Goal: Task Accomplishment & Management: Complete application form

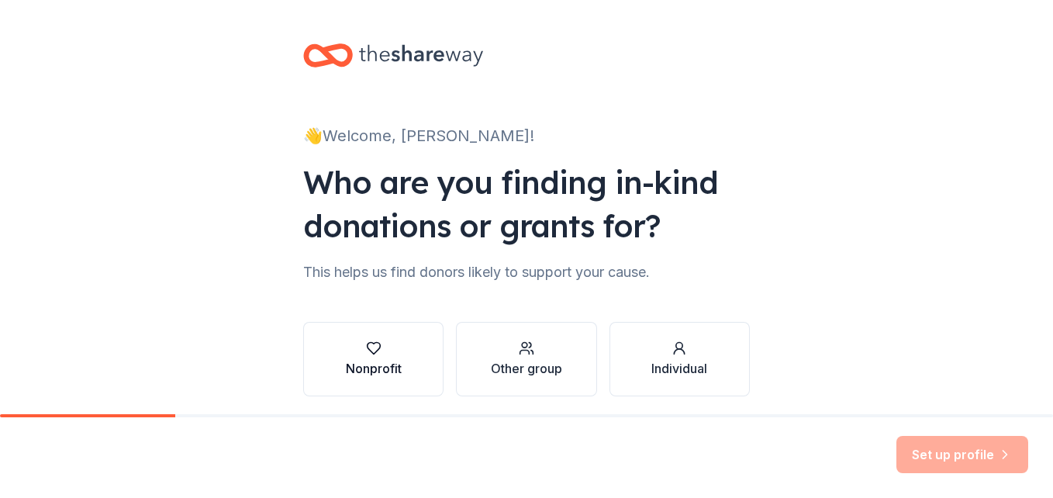
click at [384, 357] on div "Nonprofit" at bounding box center [374, 358] width 56 height 37
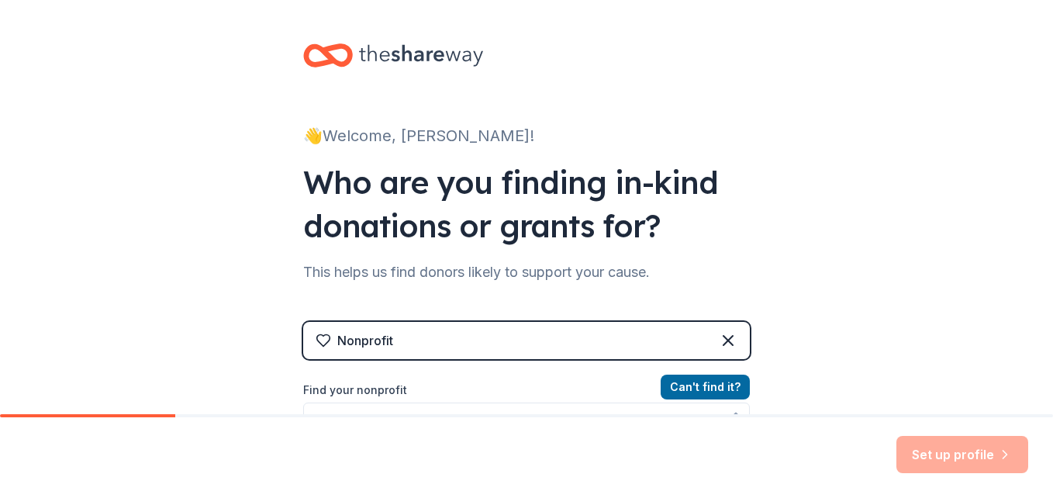
click at [417, 398] on label "Find your nonprofit" at bounding box center [526, 390] width 447 height 19
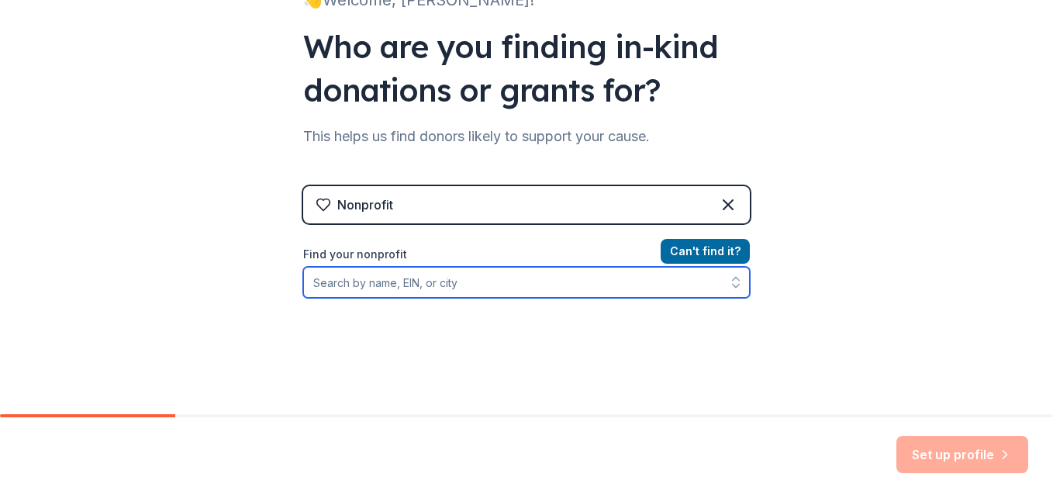
scroll to position [160, 0]
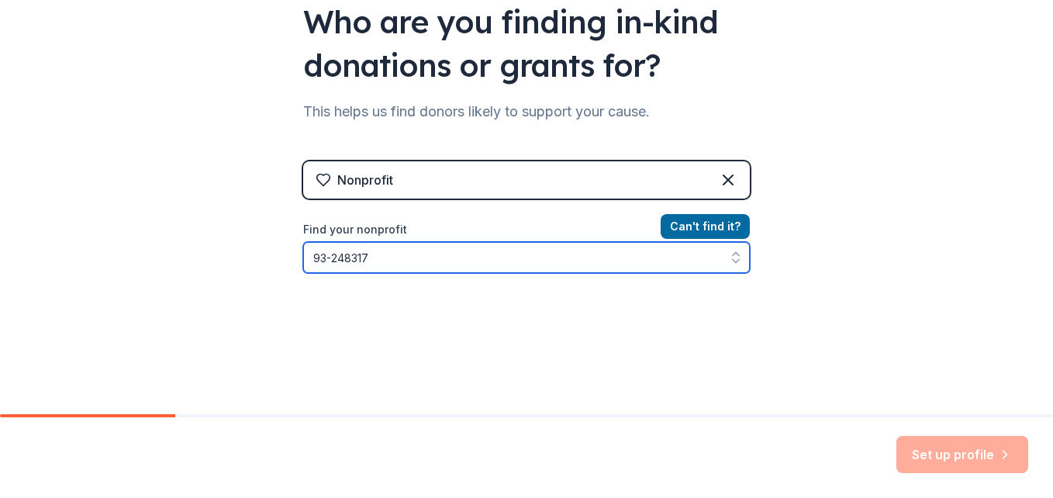
type input "[US_EMPLOYER_IDENTIFICATION_NUMBER]"
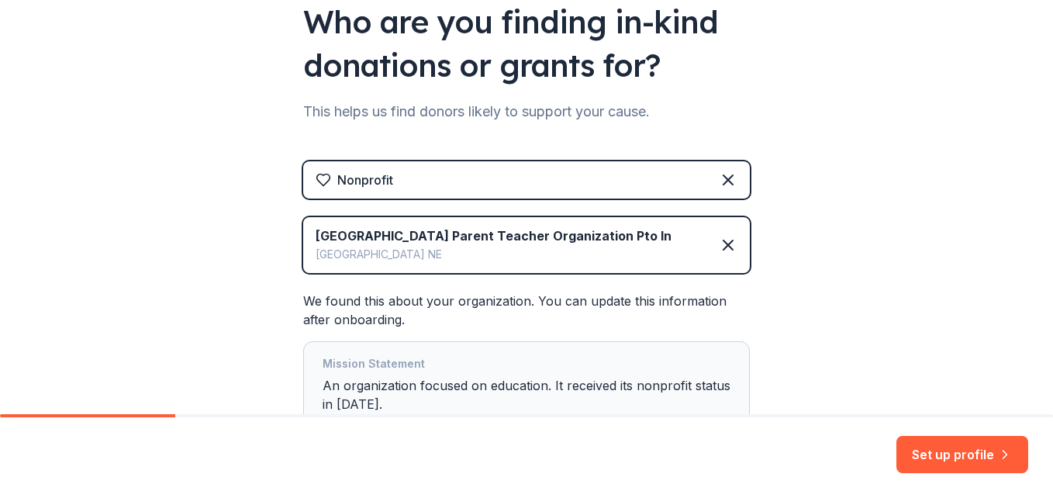
click at [240, 321] on div "👋 Welcome, [PERSON_NAME]! Who are you finding in-kind donations or grants for? …" at bounding box center [526, 189] width 1053 height 698
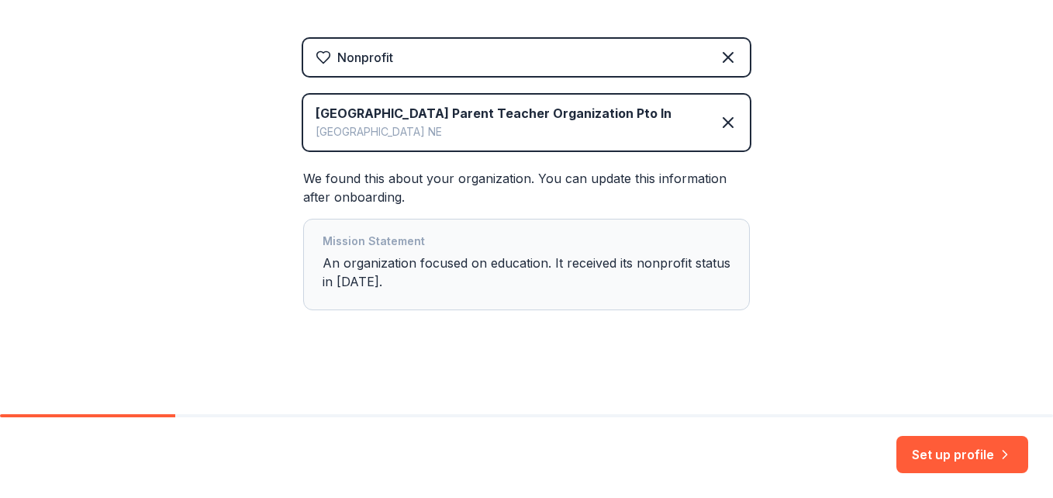
scroll to position [284, 0]
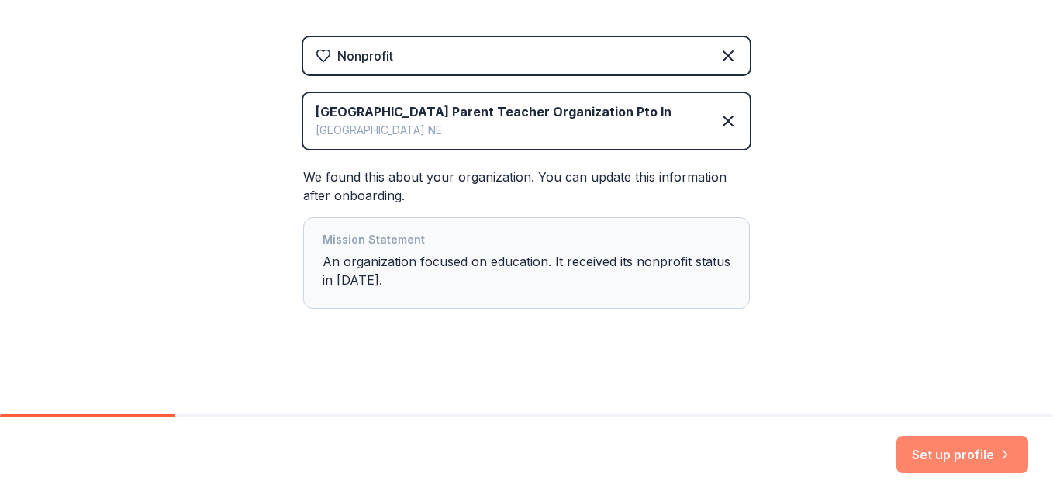
click at [967, 468] on button "Set up profile" at bounding box center [962, 454] width 132 height 37
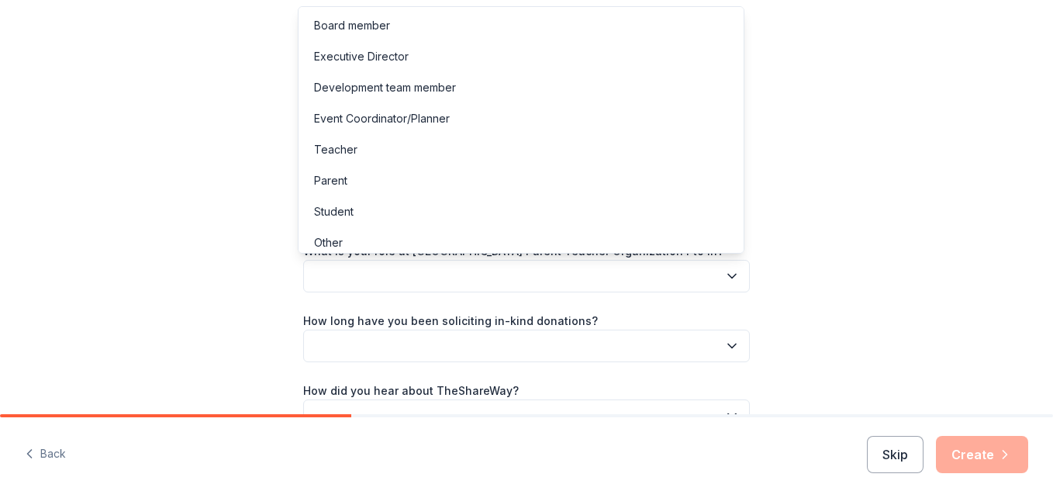
click at [632, 280] on button "button" at bounding box center [526, 276] width 447 height 33
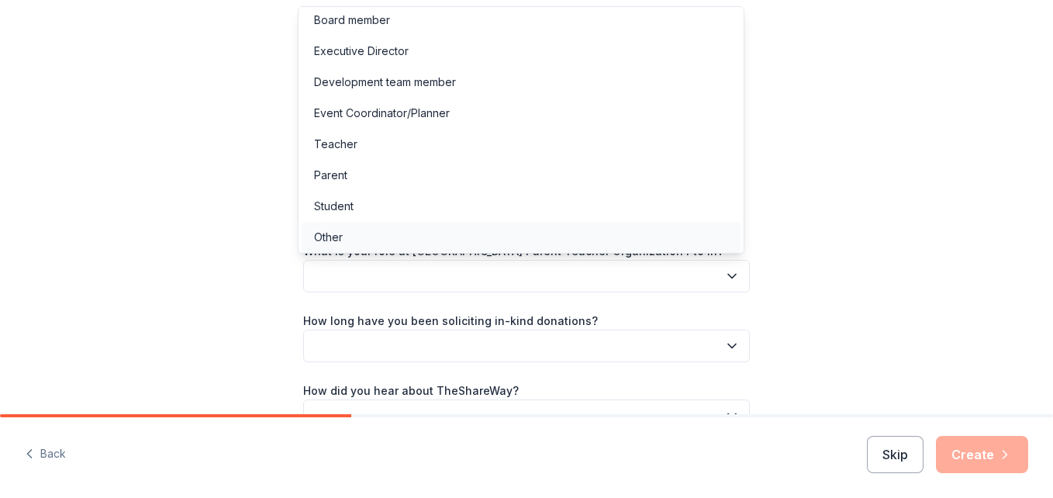
click at [351, 240] on div "Other" at bounding box center [521, 237] width 439 height 31
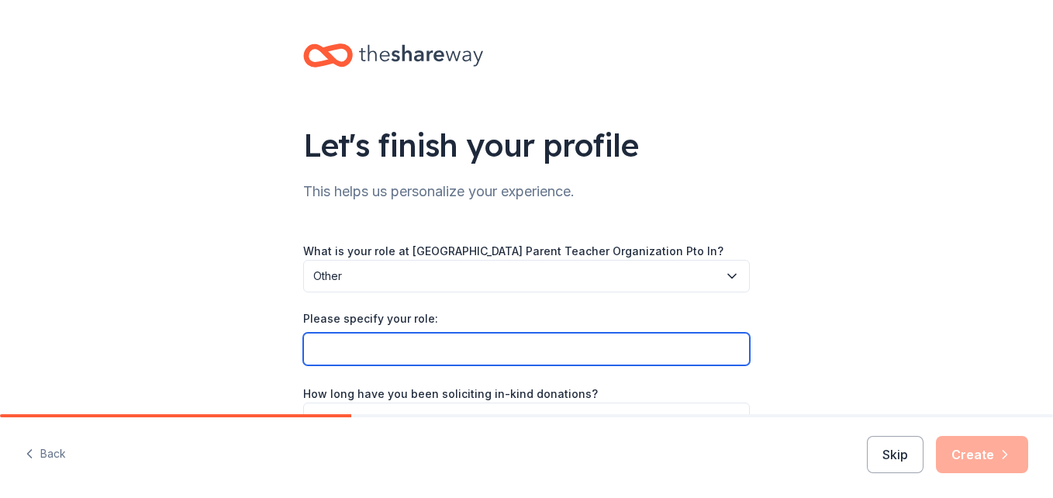
click at [360, 353] on input "Please specify your role:" at bounding box center [526, 349] width 447 height 33
type input "Volunteer - Parent"
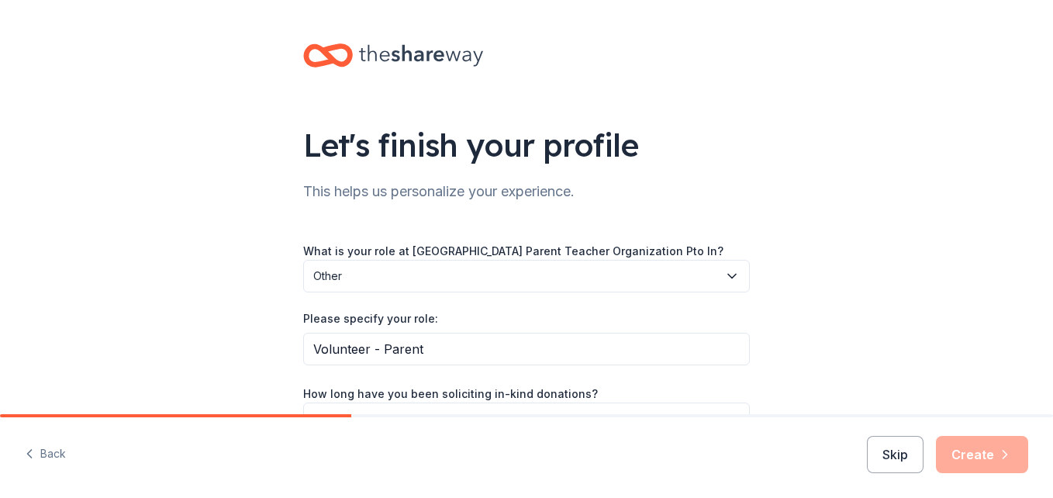
click at [243, 304] on div "Let's finish your profile This helps us personalize your experience. What is yo…" at bounding box center [526, 289] width 1053 height 579
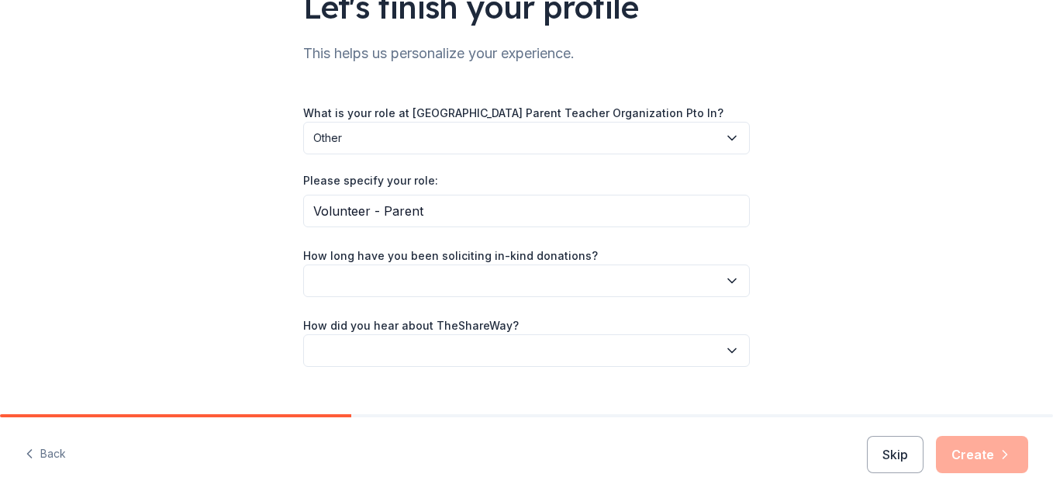
scroll to position [165, 0]
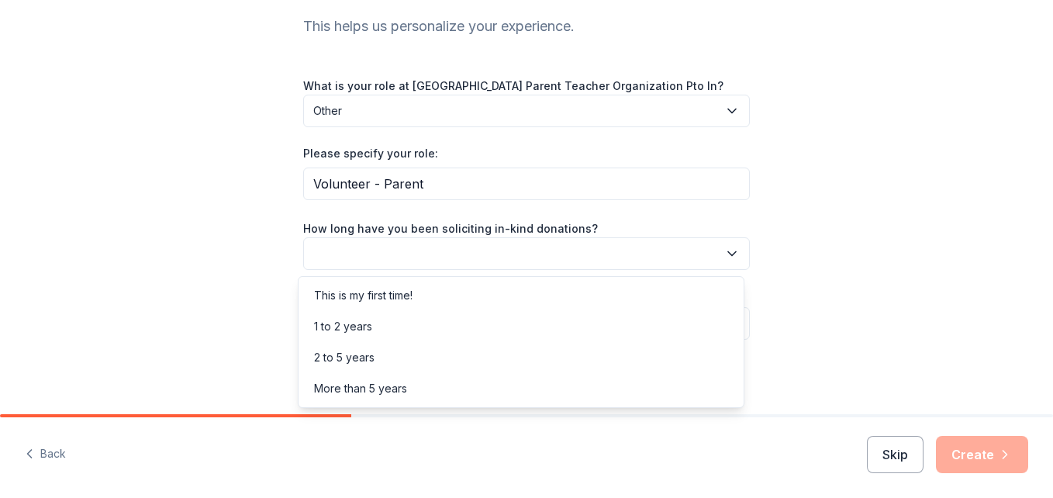
click at [569, 251] on button "button" at bounding box center [526, 253] width 447 height 33
click at [358, 363] on div "2 to 5 years" at bounding box center [344, 357] width 60 height 19
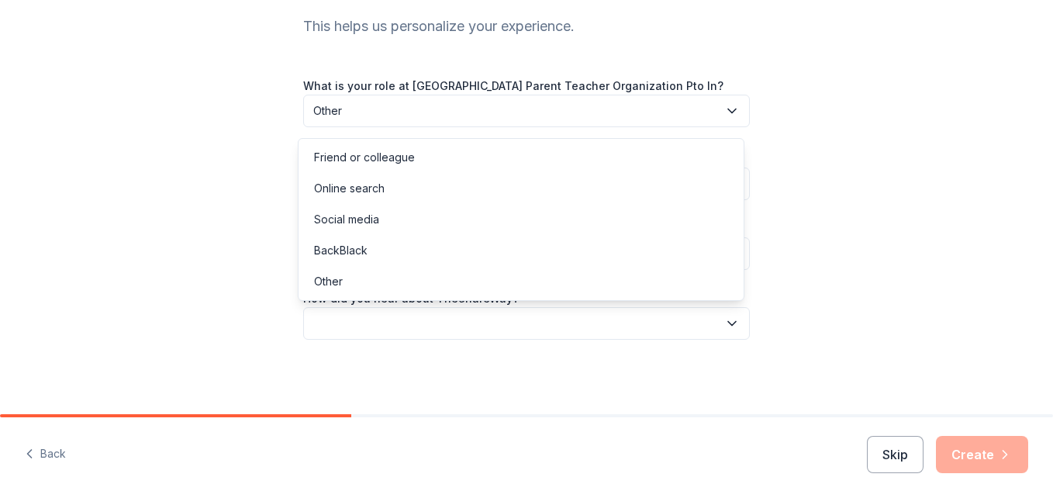
click at [391, 331] on button "button" at bounding box center [526, 323] width 447 height 33
click at [368, 187] on div "Online search" at bounding box center [349, 188] width 71 height 19
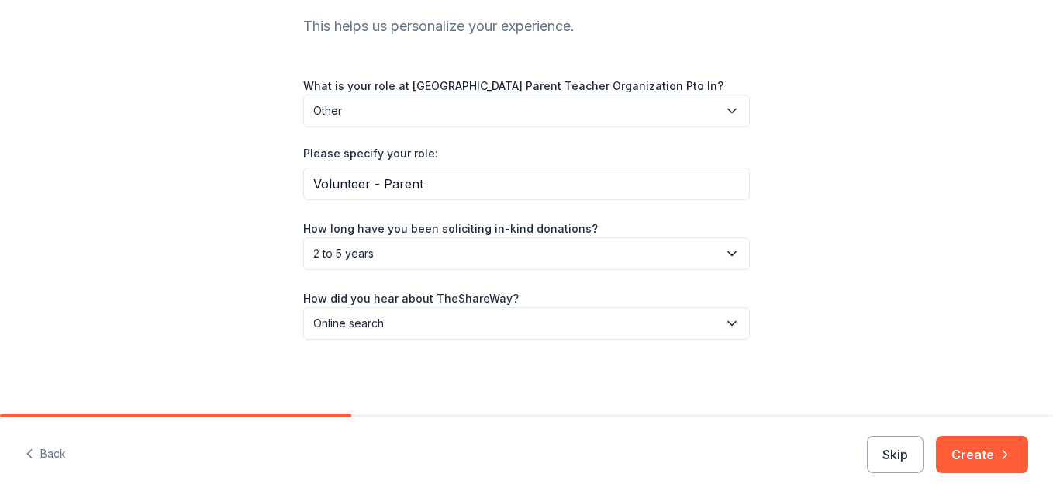
click at [946, 262] on div "Let's finish your profile This helps us personalize your experience. What is yo…" at bounding box center [526, 124] width 1053 height 579
click at [975, 461] on button "Create" at bounding box center [982, 454] width 92 height 37
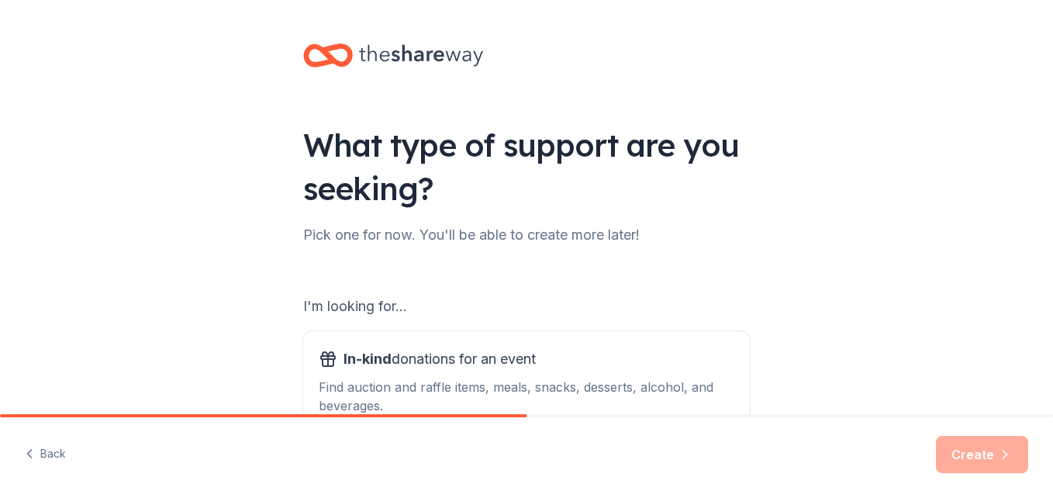
click at [768, 298] on div "What type of support are you seeking? Pick one for now. You'll be able to creat…" at bounding box center [526, 313] width 496 height 626
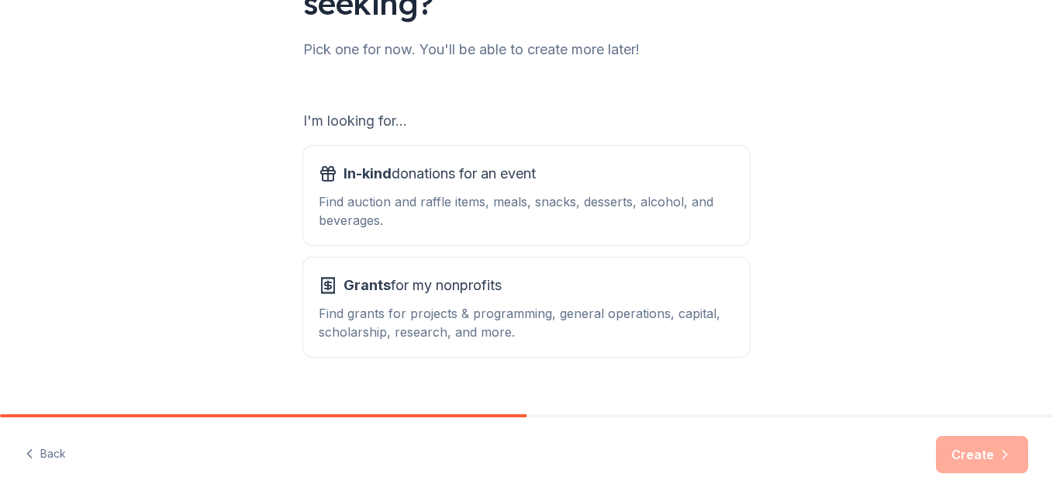
scroll to position [212, 0]
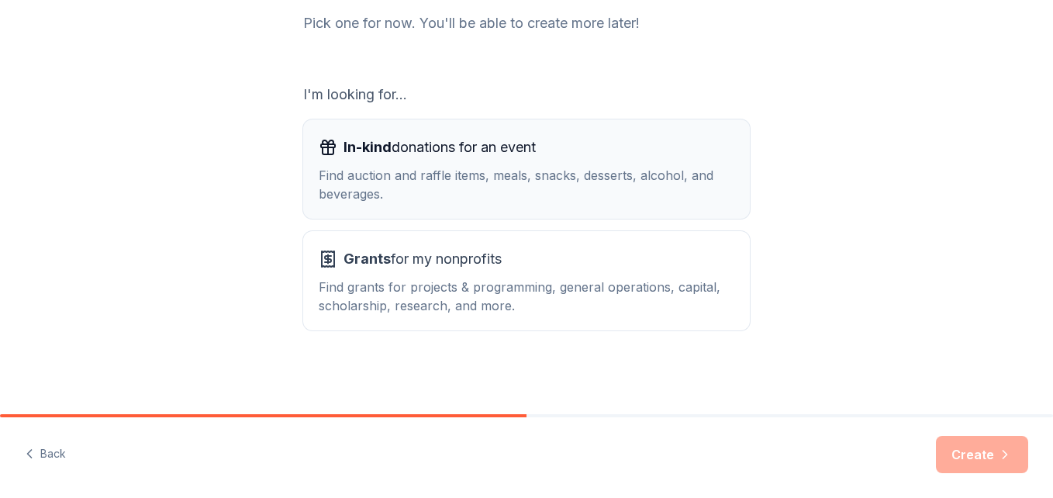
click at [589, 157] on div "In-kind donations for an event" at bounding box center [526, 147] width 415 height 25
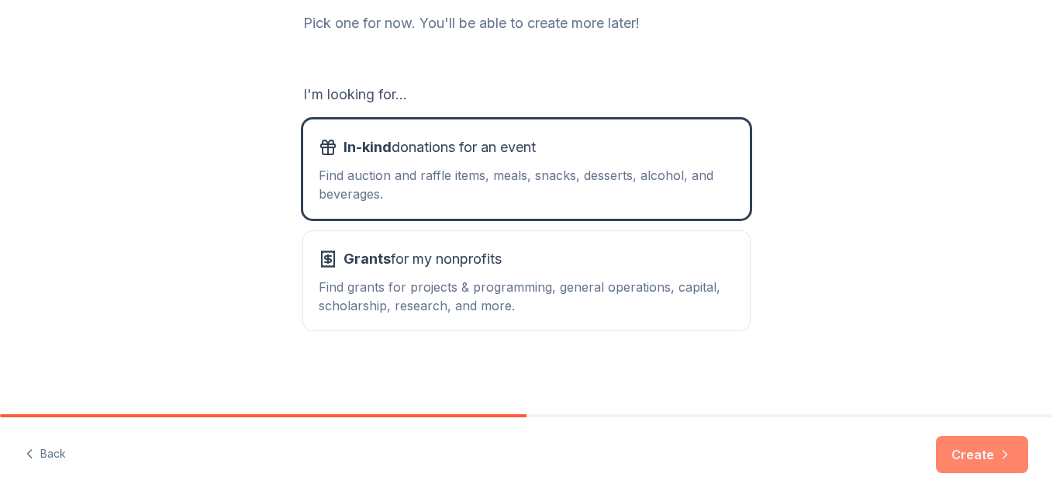
click at [955, 447] on button "Create" at bounding box center [982, 454] width 92 height 37
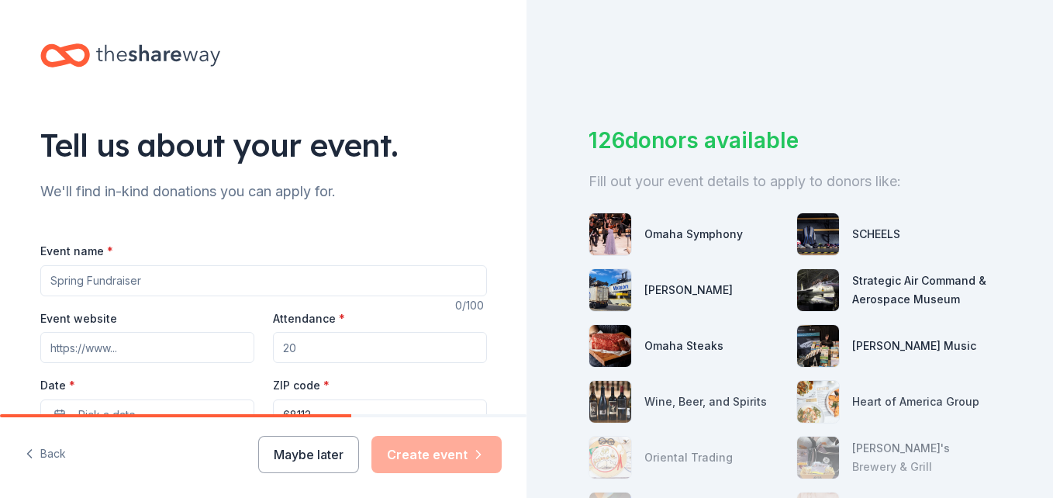
click at [178, 266] on input "Event name *" at bounding box center [263, 280] width 447 height 31
click at [57, 281] on input "Event name *" at bounding box center [263, 280] width 447 height 31
type input "Harvest Hoopla"
click at [362, 343] on input "Attendance *" at bounding box center [380, 347] width 214 height 31
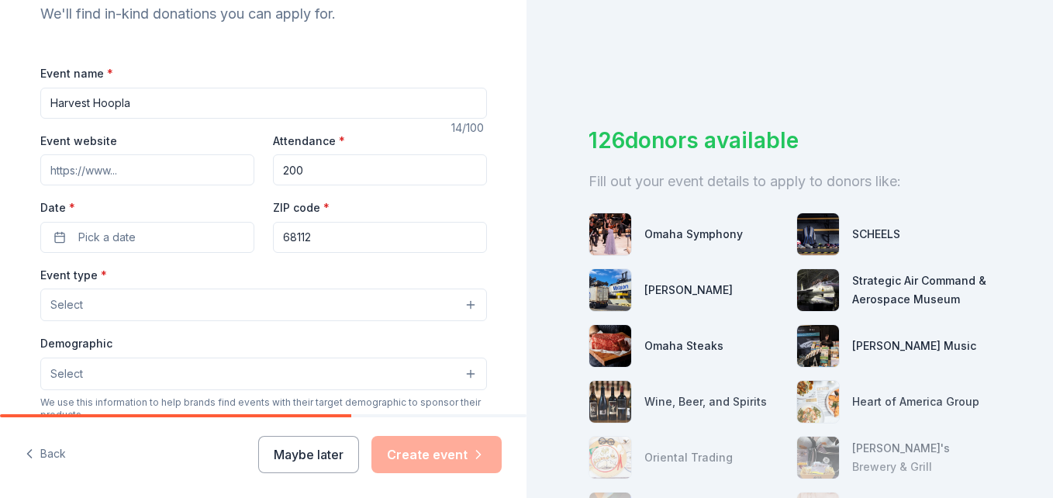
scroll to position [184, 0]
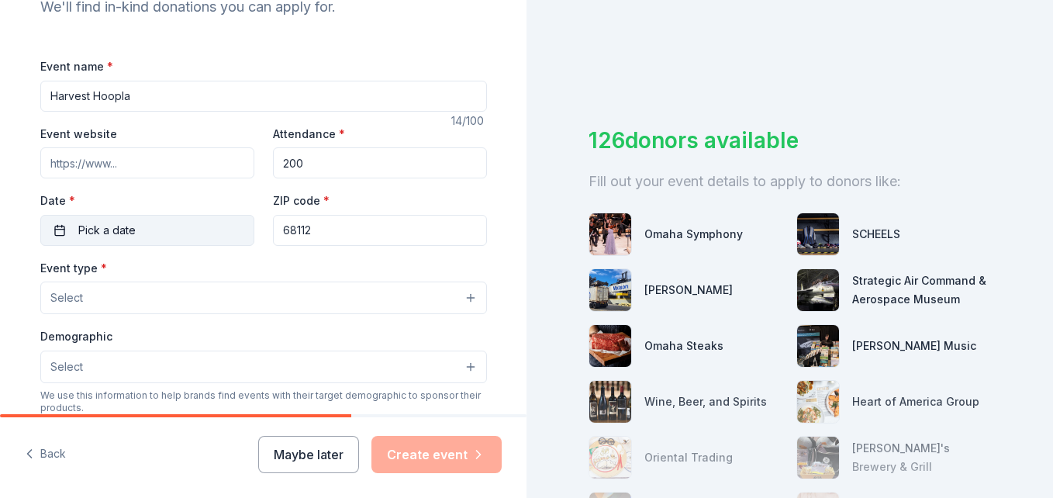
type input "200"
click at [139, 228] on button "Pick a date" at bounding box center [147, 230] width 214 height 31
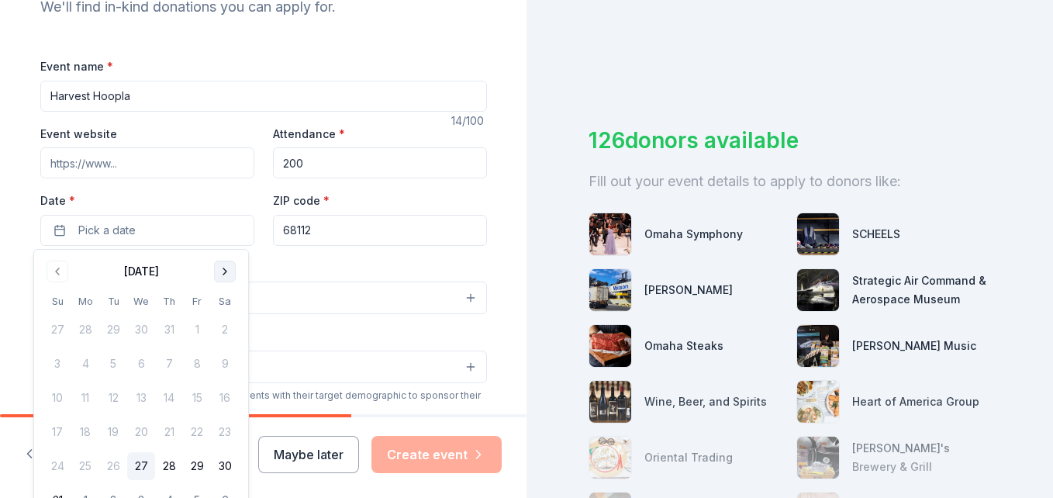
click at [226, 271] on button "Go to next month" at bounding box center [225, 271] width 22 height 22
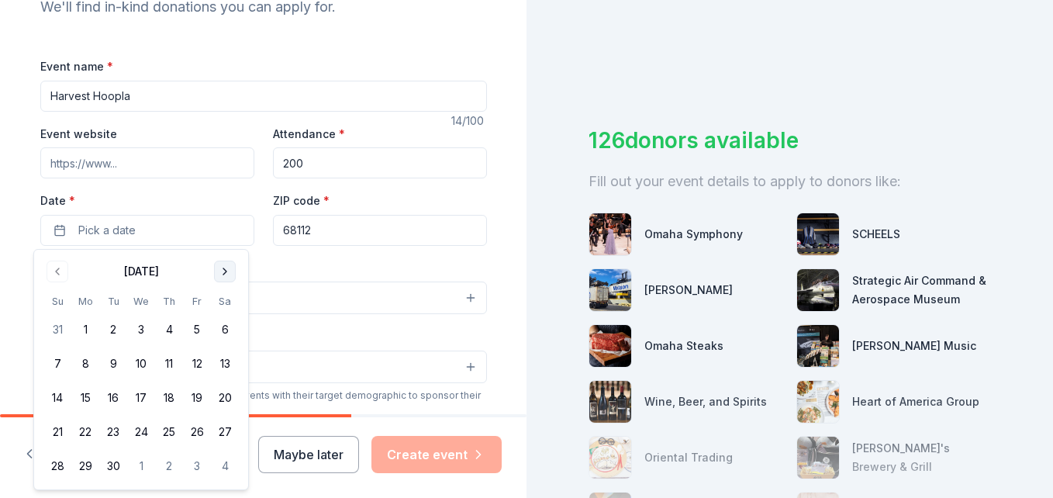
click at [226, 271] on button "Go to next month" at bounding box center [225, 271] width 22 height 22
click at [167, 328] on button "2" at bounding box center [169, 329] width 28 height 28
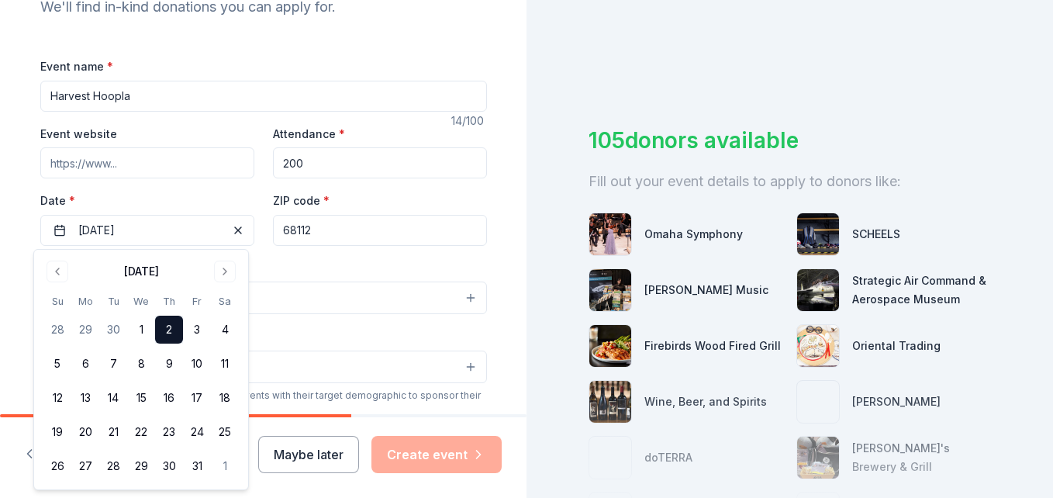
click at [301, 271] on div "Event type * Select" at bounding box center [263, 286] width 447 height 57
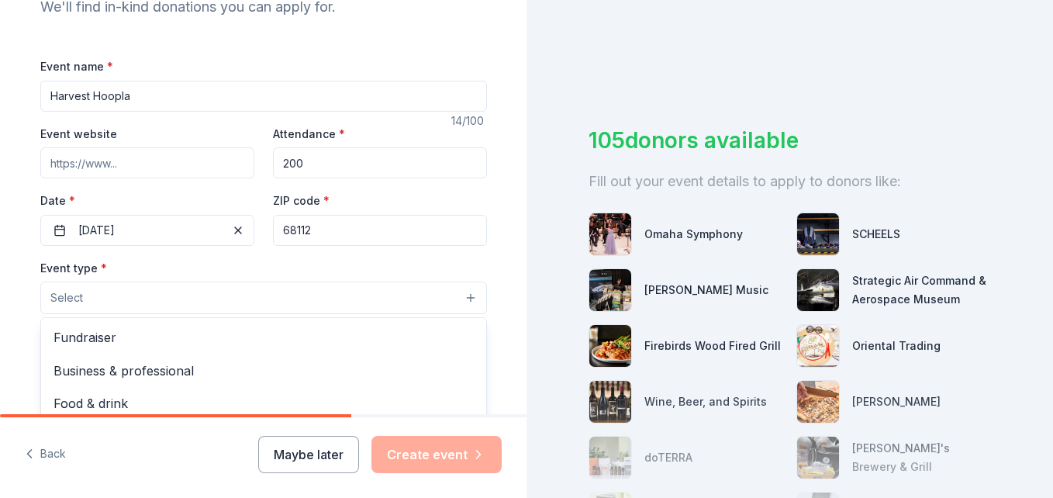
click at [247, 298] on button "Select" at bounding box center [263, 297] width 447 height 33
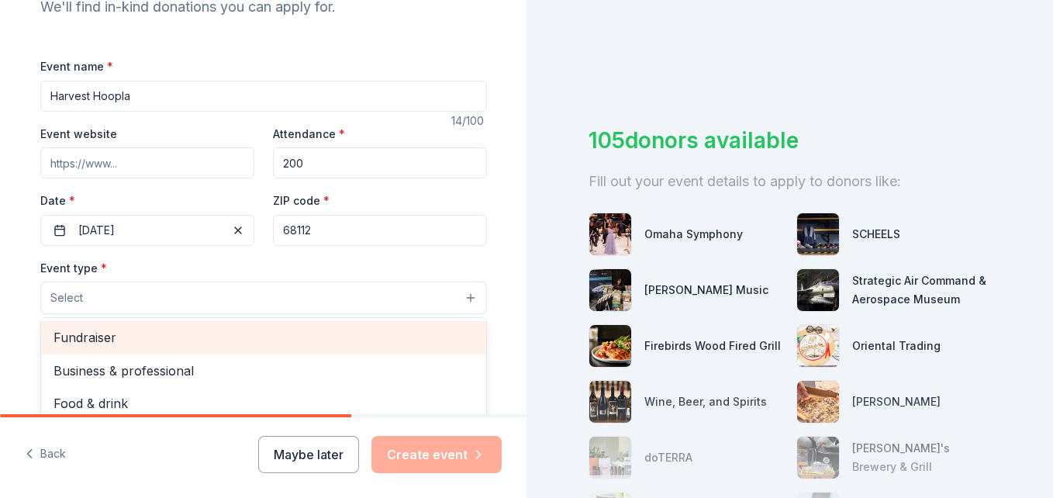
click at [104, 333] on span "Fundraiser" at bounding box center [263, 337] width 420 height 20
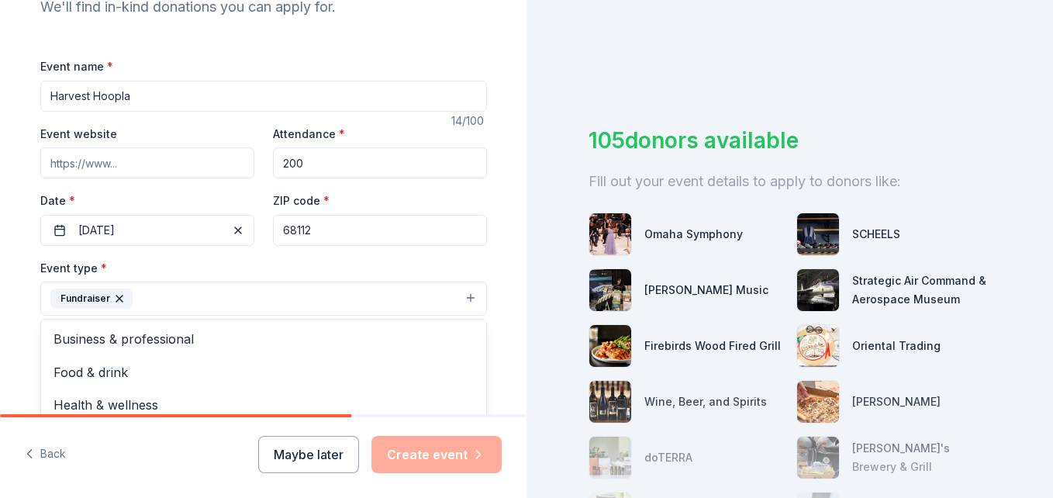
click at [0, 312] on html "Tell us about your event. We'll find in-kind donations you can apply for. Event…" at bounding box center [526, 249] width 1053 height 498
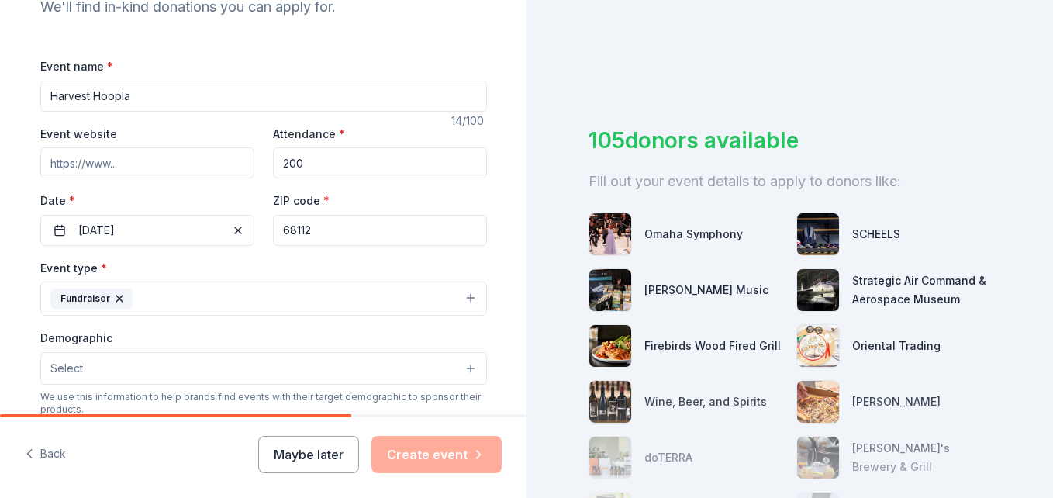
click at [95, 371] on button "Select" at bounding box center [263, 368] width 447 height 33
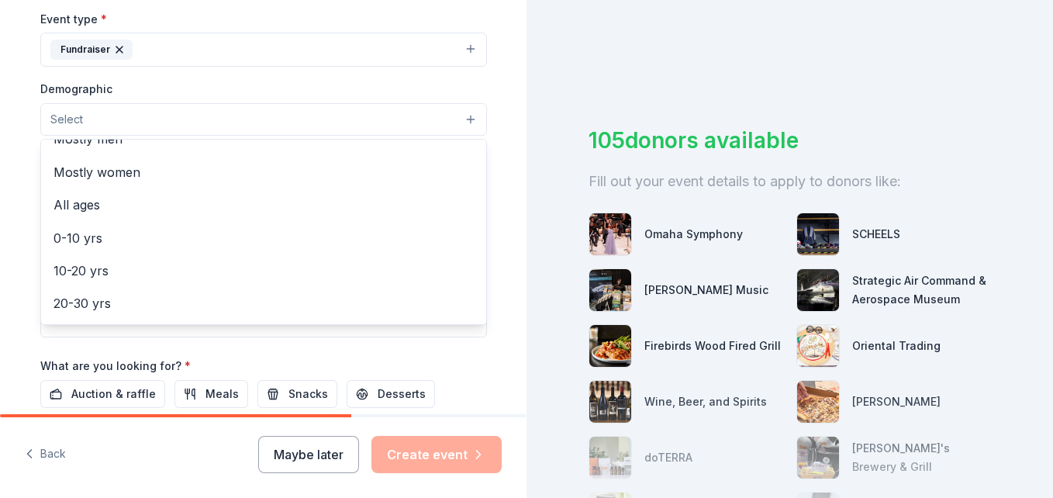
scroll to position [62, 0]
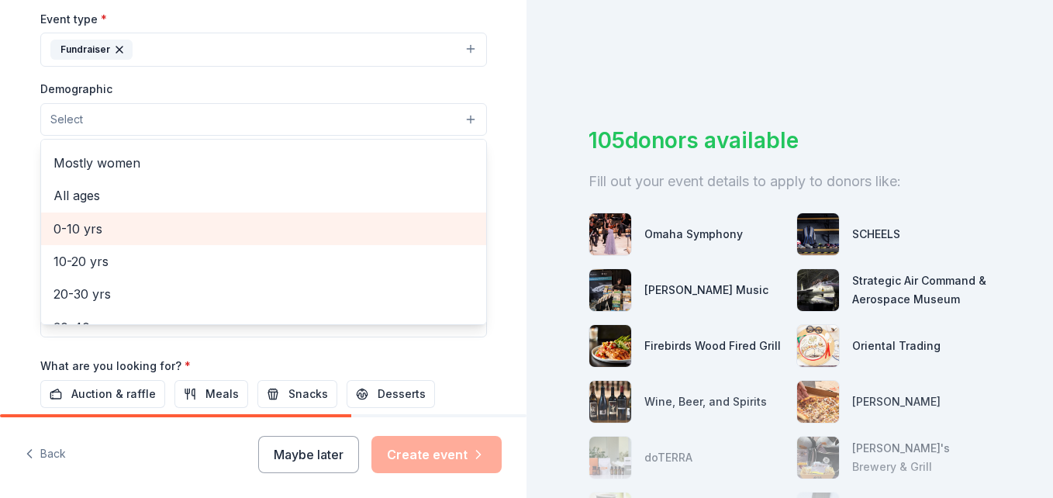
click at [138, 234] on span "0-10 yrs" at bounding box center [263, 229] width 420 height 20
click at [138, 234] on span "10-20 yrs" at bounding box center [263, 230] width 420 height 20
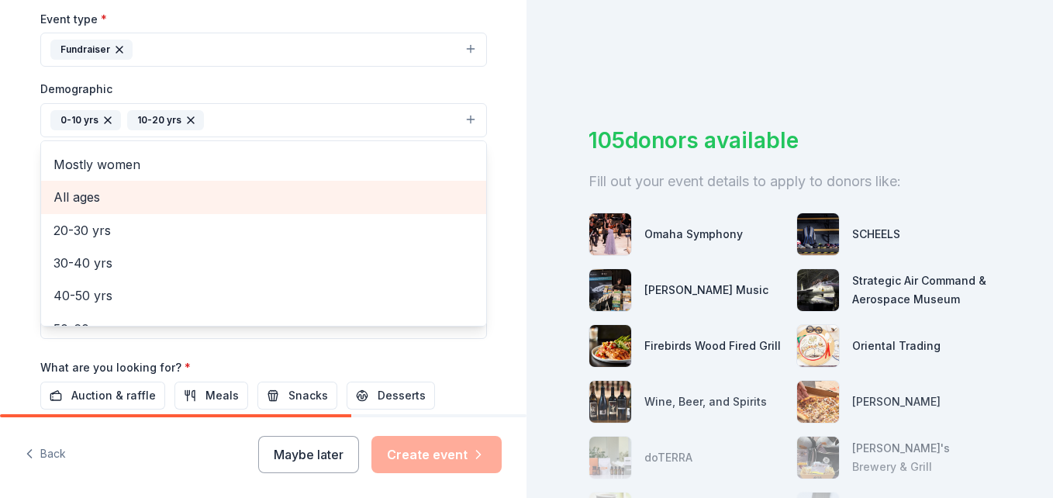
click at [244, 195] on span "All ages" at bounding box center [263, 197] width 420 height 20
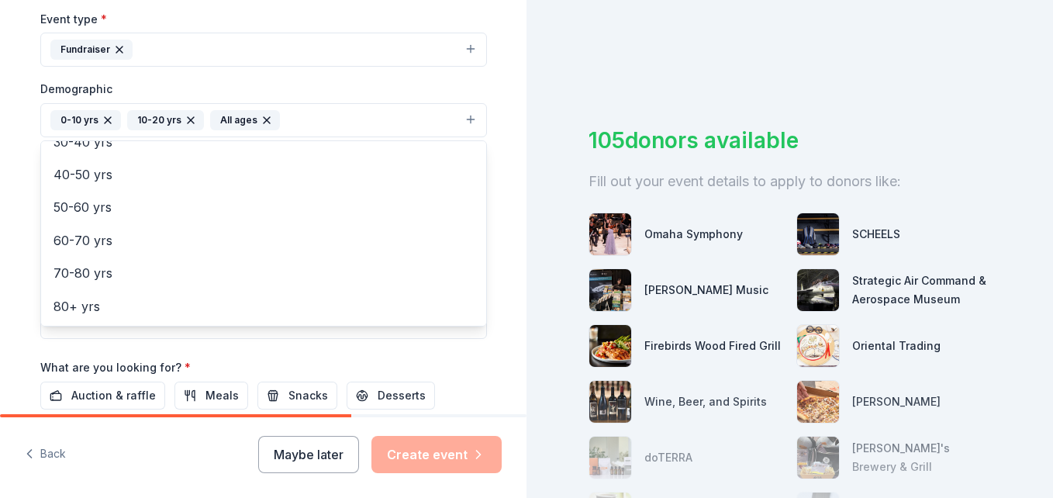
scroll to position [0, 0]
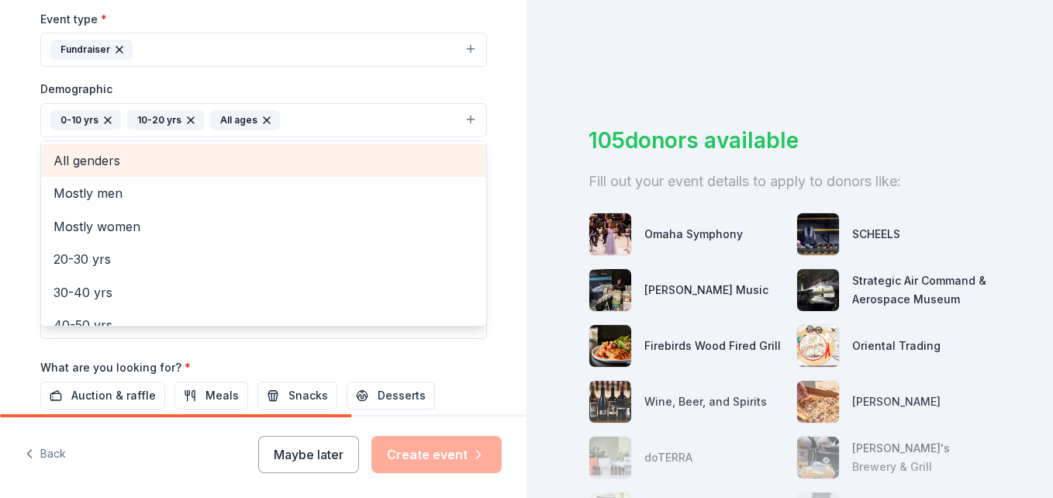
click at [130, 163] on span "All genders" at bounding box center [263, 160] width 420 height 20
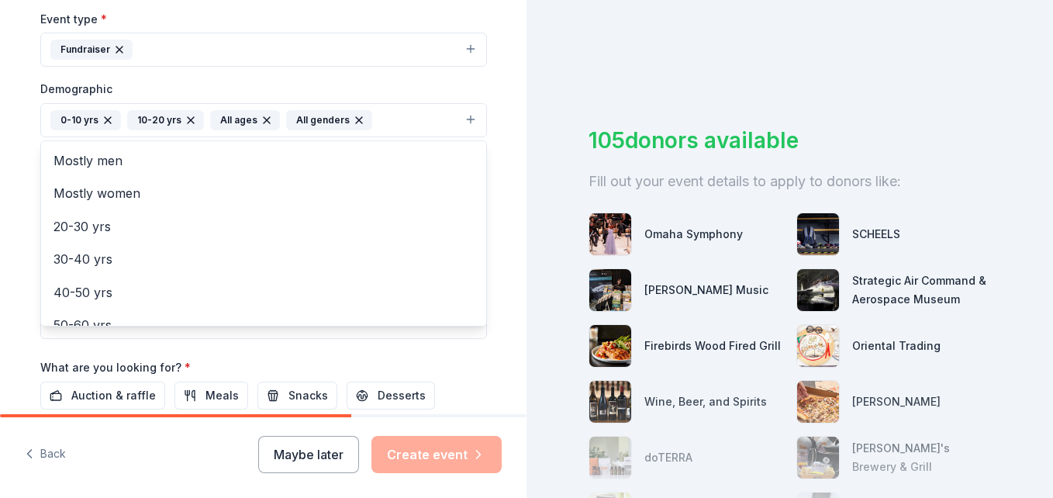
click at [19, 242] on div "Tell us about your event. We'll find in-kind donations you can apply for. Event…" at bounding box center [264, 84] width 496 height 1035
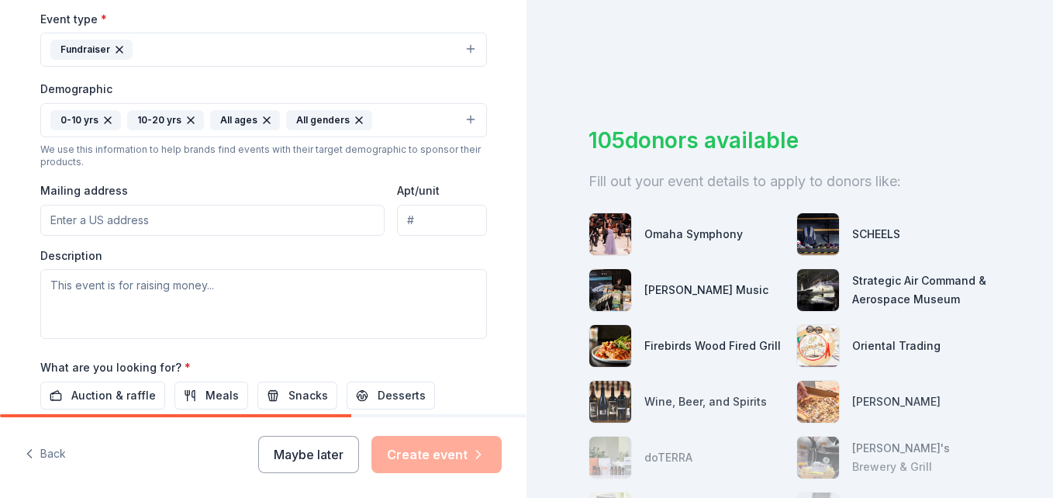
click at [167, 226] on input "Mailing address" at bounding box center [212, 220] width 345 height 31
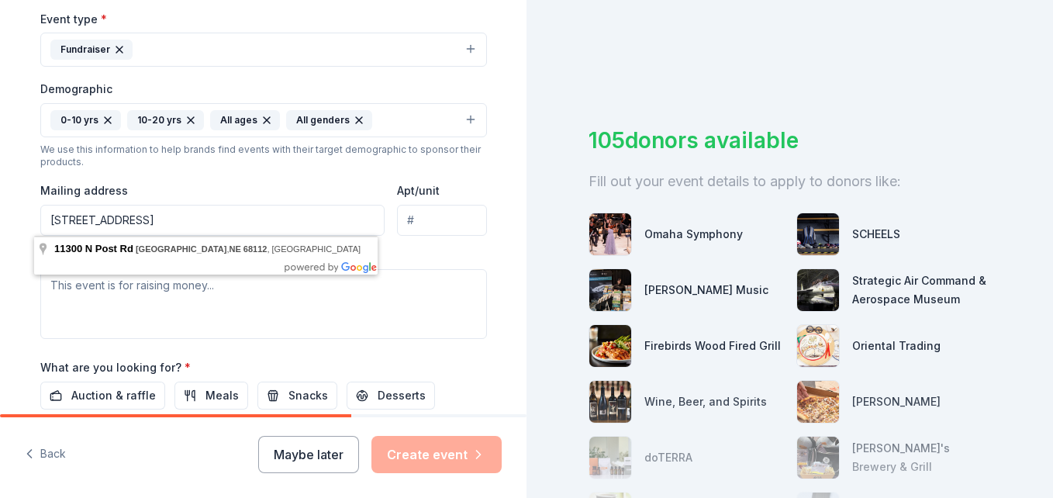
type input "[STREET_ADDRESS]"
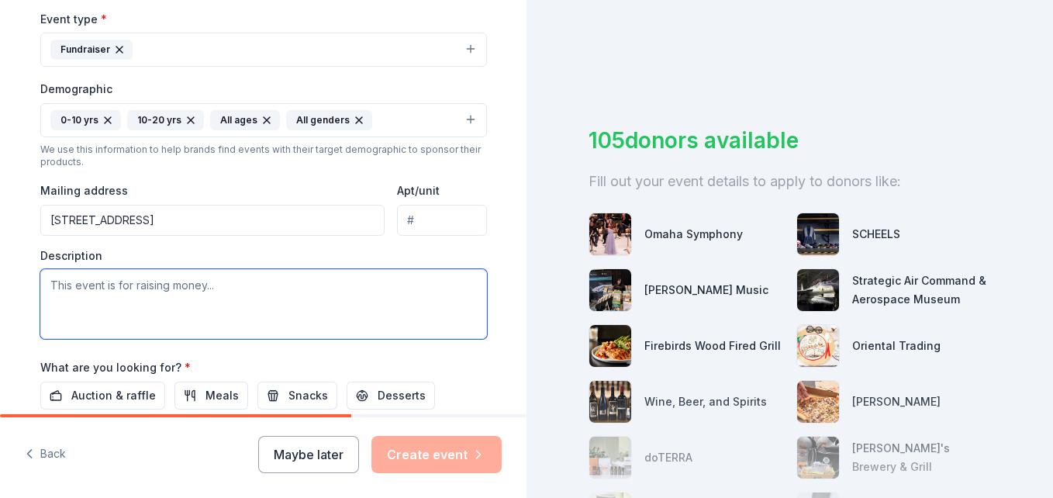
paste textarea "Each fall, the [GEOGRAPHIC_DATA] PTO hosts our biggest event of the year — Harv…"
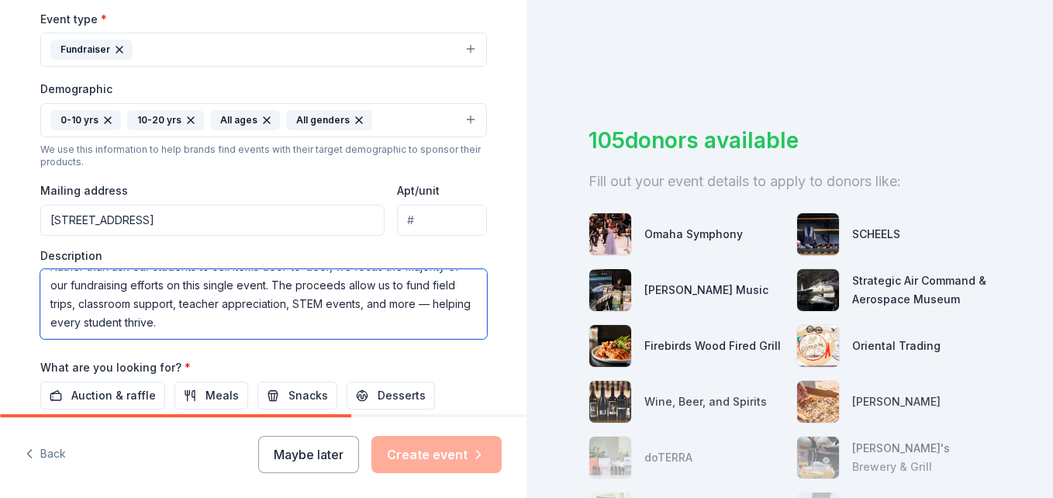
scroll to position [93, 0]
type textarea "Each fall, the [GEOGRAPHIC_DATA] PTO hosts our biggest event of the year — Harv…"
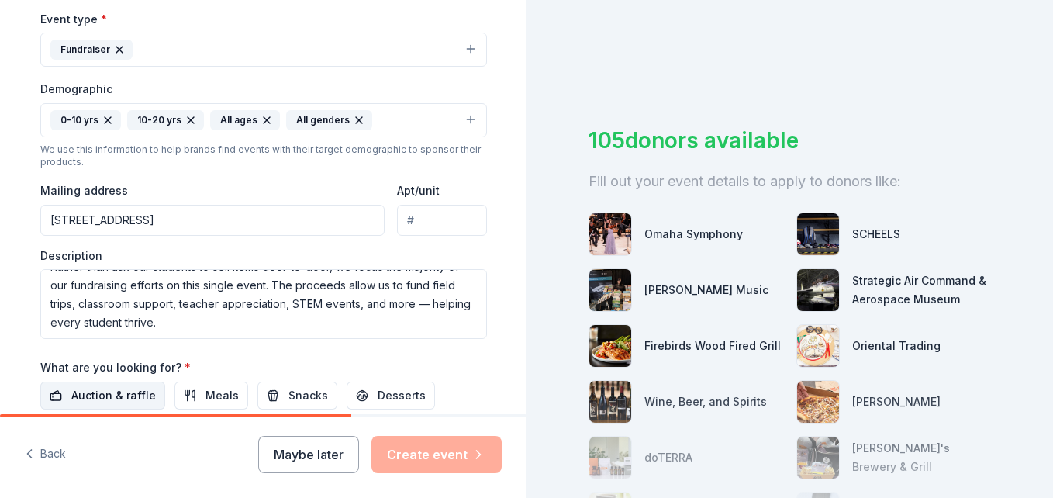
click at [112, 388] on span "Auction & raffle" at bounding box center [113, 395] width 84 height 19
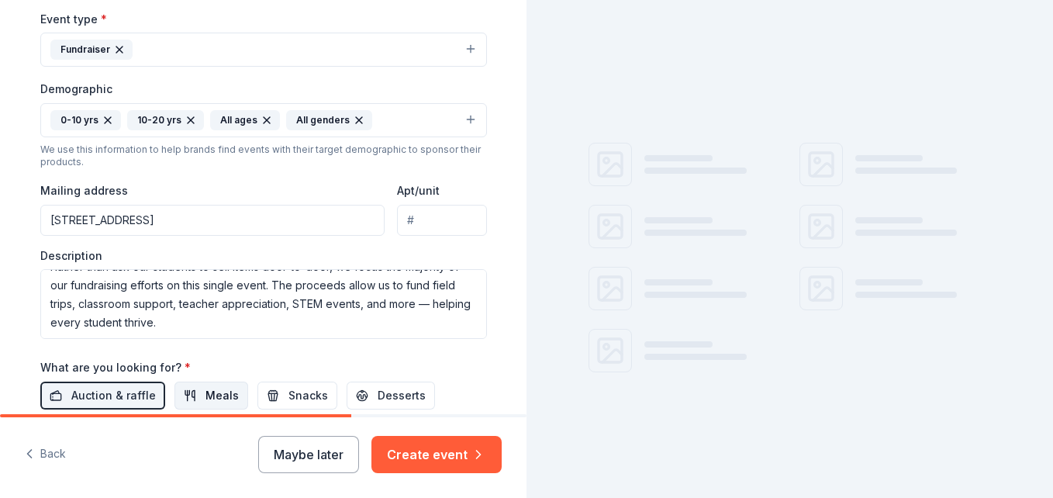
click at [205, 393] on span "Meals" at bounding box center [221, 395] width 33 height 19
click at [288, 391] on span "Snacks" at bounding box center [308, 395] width 40 height 19
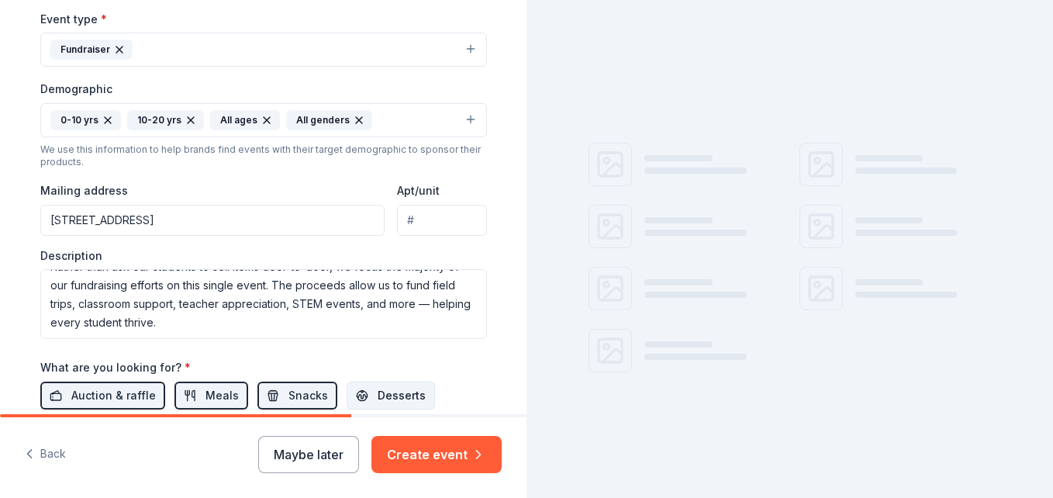
click at [381, 398] on span "Desserts" at bounding box center [402, 395] width 48 height 19
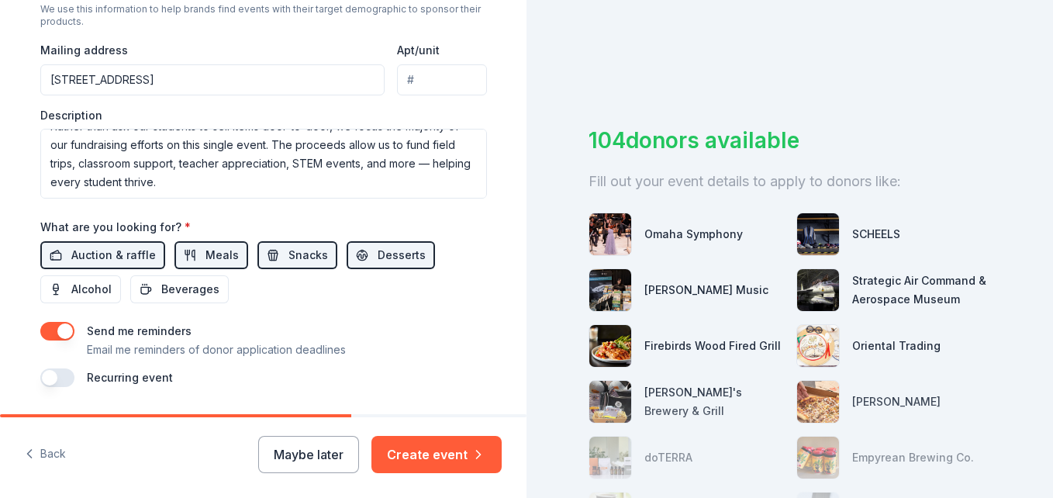
scroll to position [588, 0]
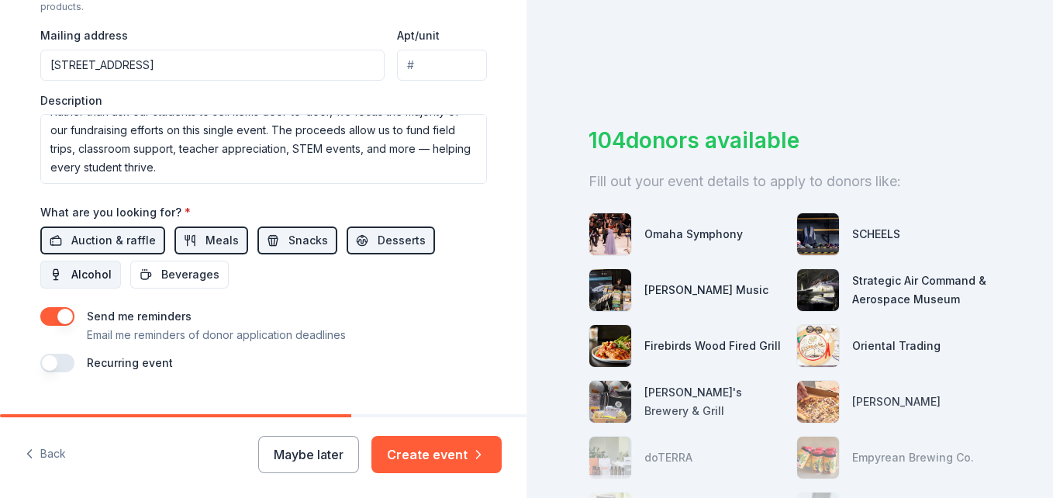
click at [101, 280] on span "Alcohol" at bounding box center [91, 274] width 40 height 19
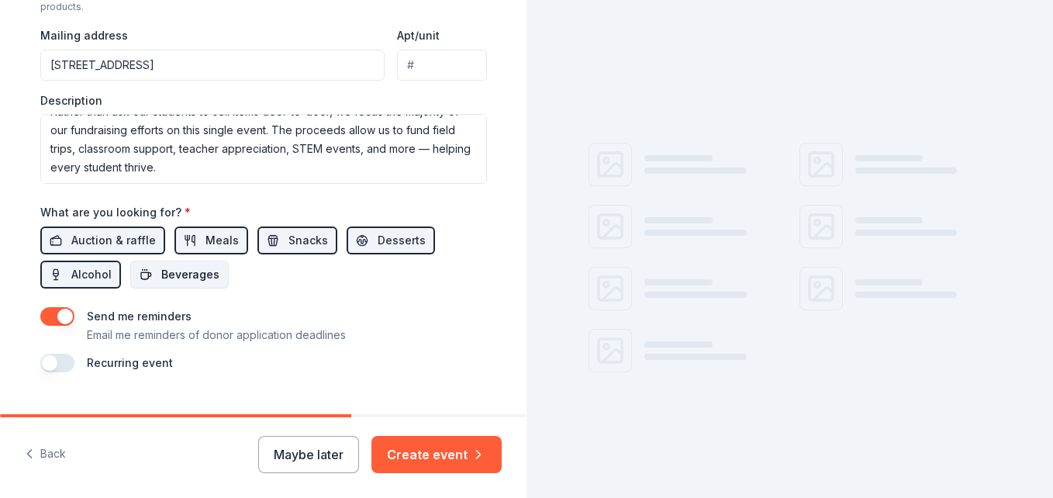
click at [164, 271] on span "Beverages" at bounding box center [190, 274] width 58 height 19
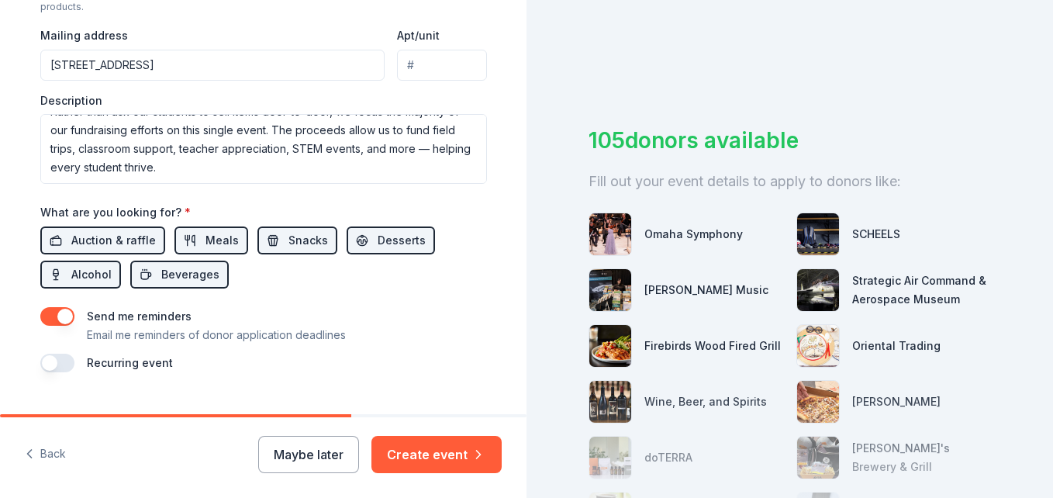
click at [47, 315] on button "button" at bounding box center [57, 316] width 34 height 19
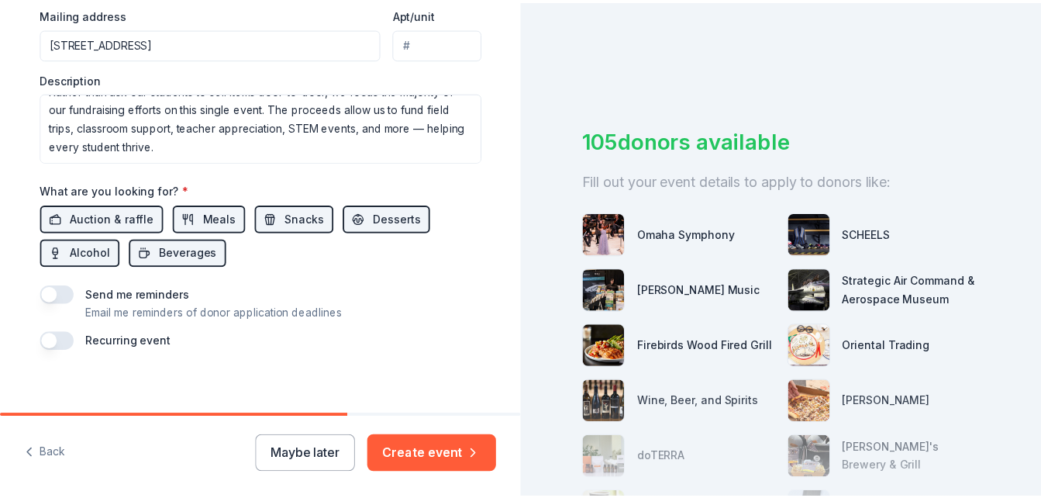
scroll to position [621, 0]
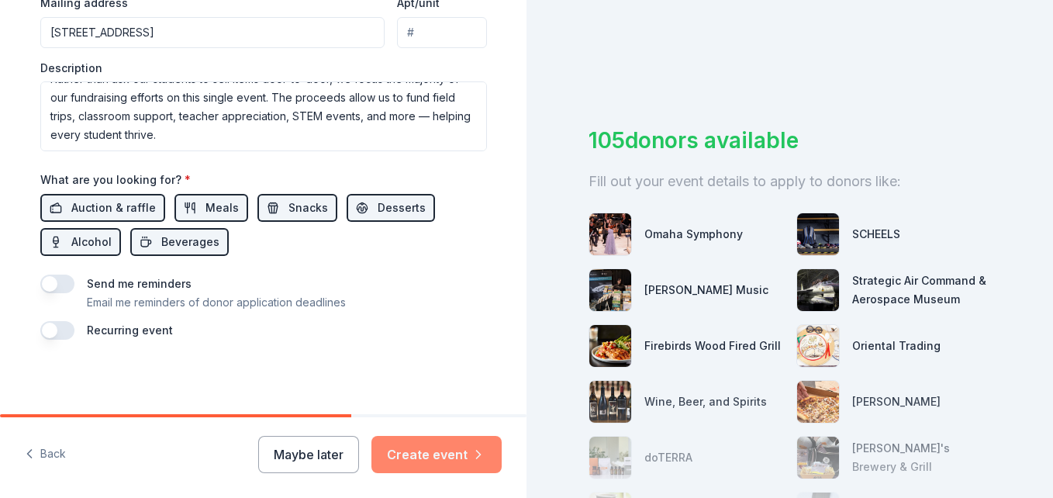
click at [464, 448] on button "Create event" at bounding box center [436, 454] width 130 height 37
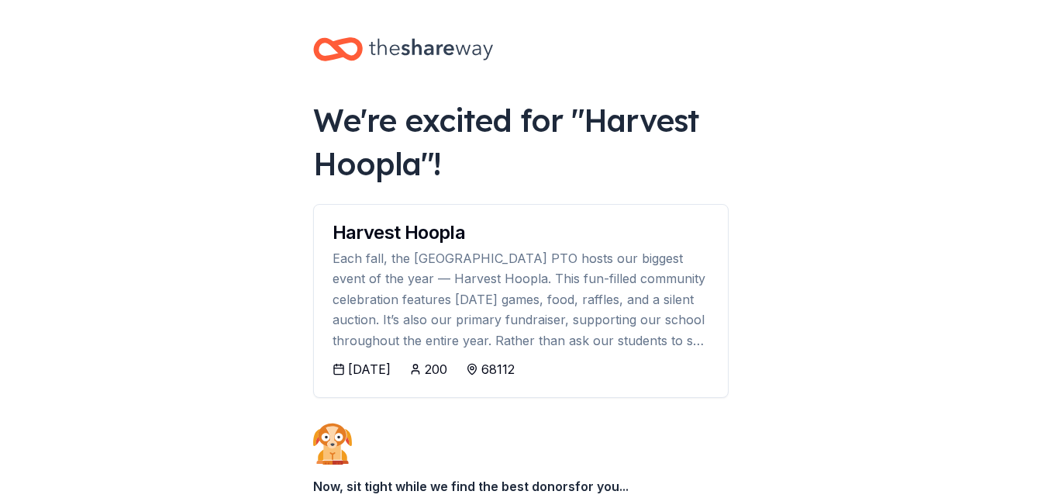
click at [229, 394] on body "[STREET_ADDRESS] We're excited for " Harvest Hoopla "! Harvest Hoopla Each fall…" at bounding box center [520, 249] width 1041 height 498
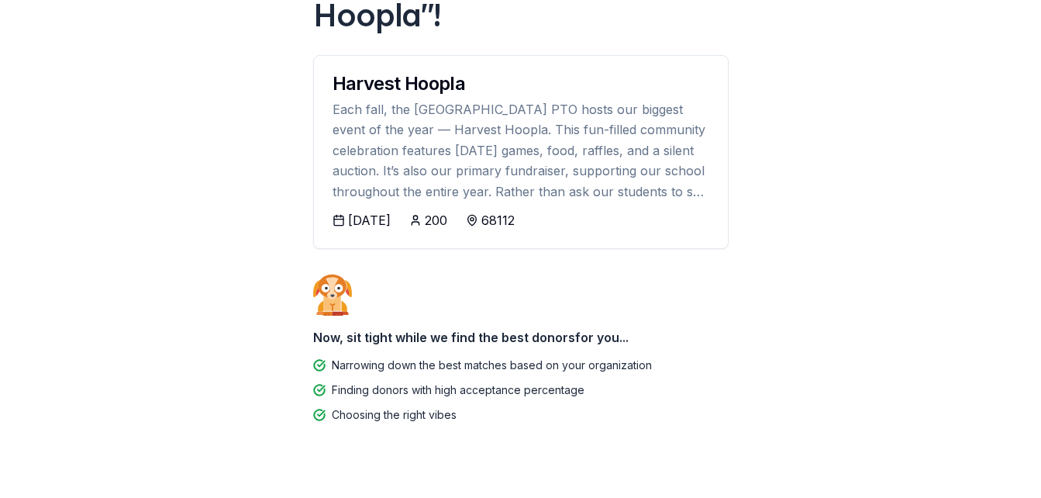
scroll to position [116, 0]
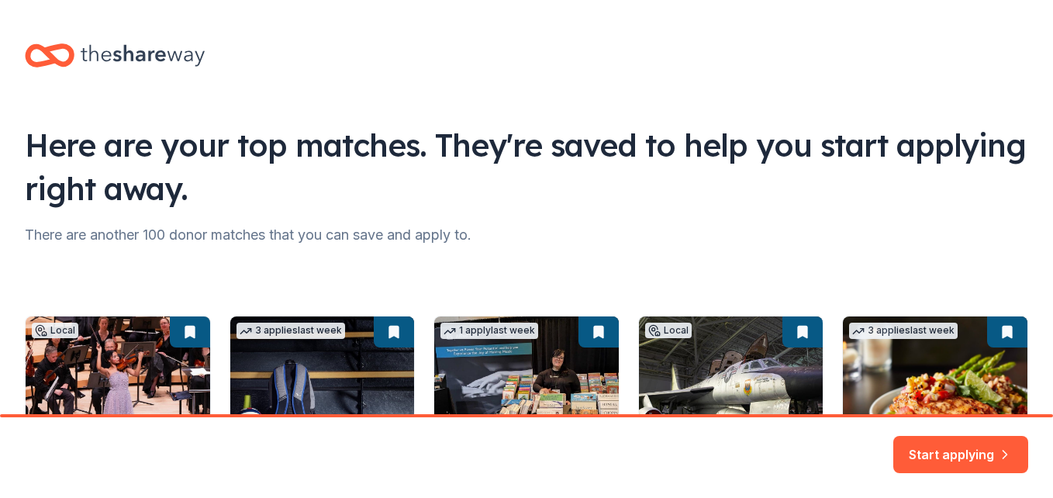
click at [529, 188] on div "Here are your top matches. They're saved to help you start applying right away." at bounding box center [526, 166] width 1003 height 87
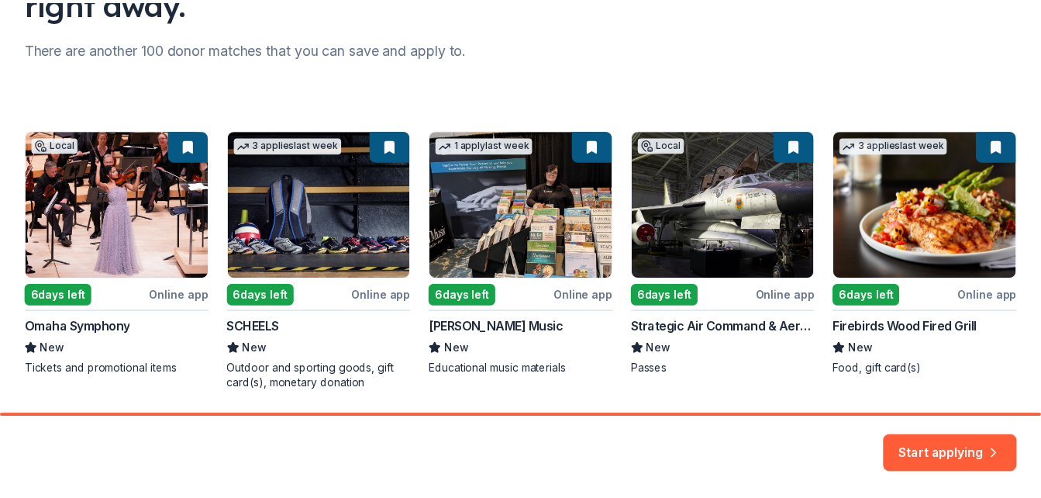
scroll to position [217, 0]
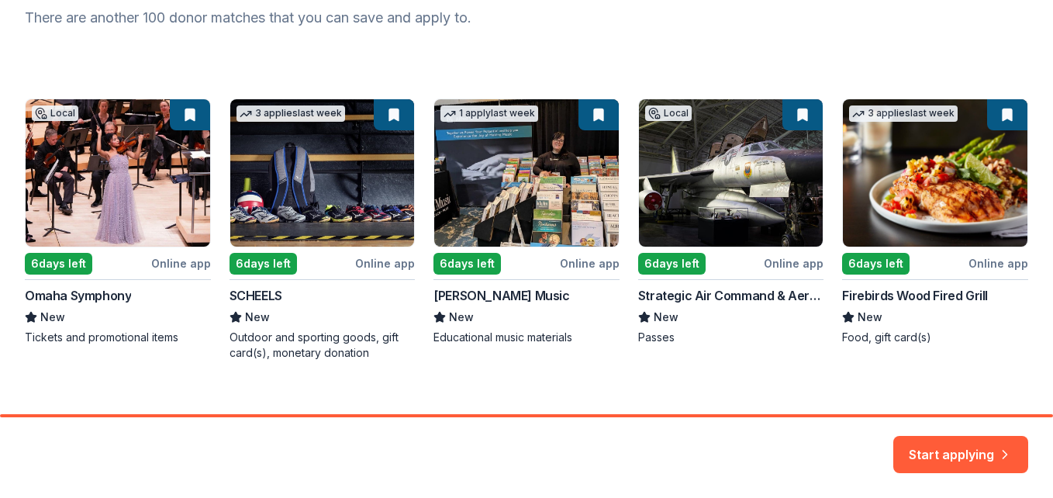
click at [499, 179] on div "Local 6 days left Online app Omaha Symphony New Tickets and promotional items 3…" at bounding box center [526, 229] width 1003 height 262
click at [569, 257] on div "Local 6 days left Online app Omaha Symphony New Tickets and promotional items 3…" at bounding box center [526, 229] width 1003 height 262
click at [573, 270] on div "Local 6 days left Online app Omaha Symphony New Tickets and promotional items 3…" at bounding box center [526, 229] width 1003 height 262
click at [944, 447] on button "Start applying" at bounding box center [960, 444] width 135 height 37
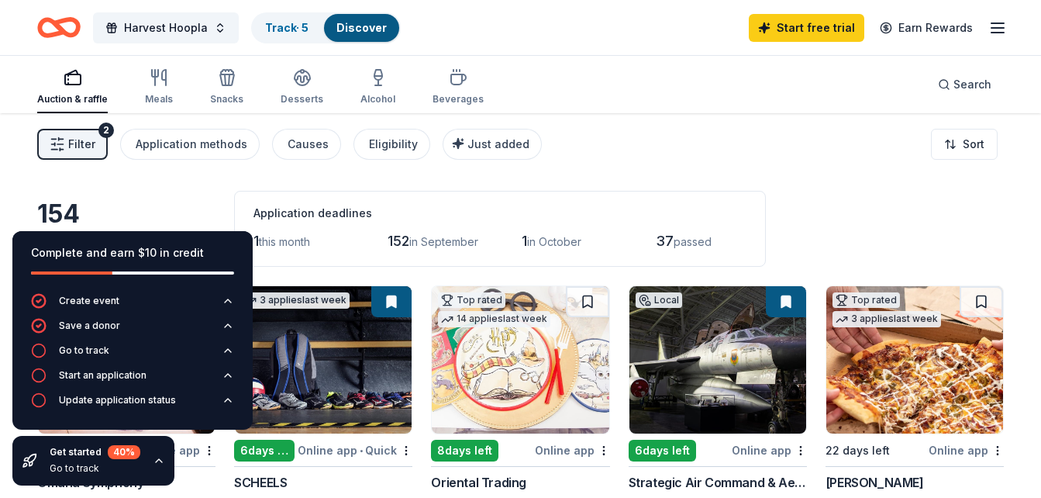
click at [819, 218] on div "154 results in [GEOGRAPHIC_DATA], [GEOGRAPHIC_DATA] Application deadlines 1 thi…" at bounding box center [520, 229] width 967 height 76
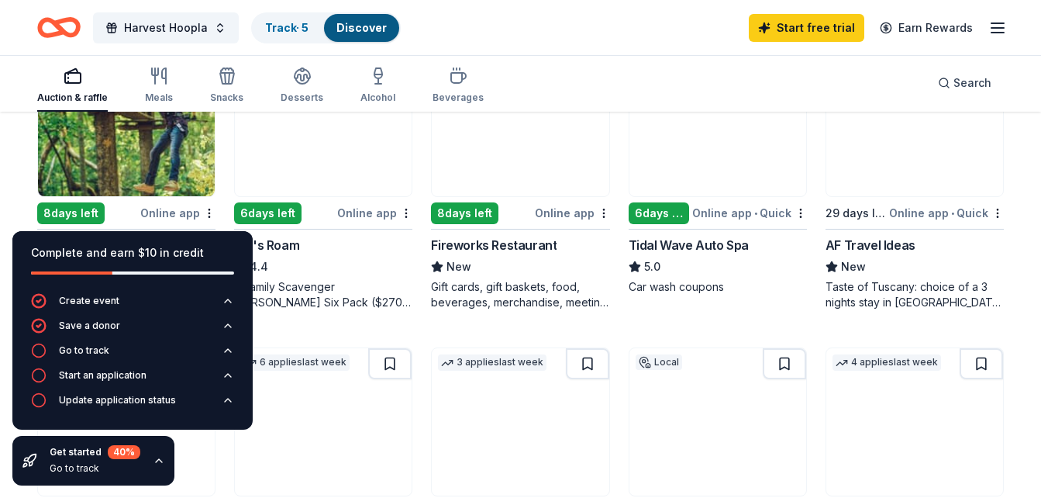
scroll to position [837, 0]
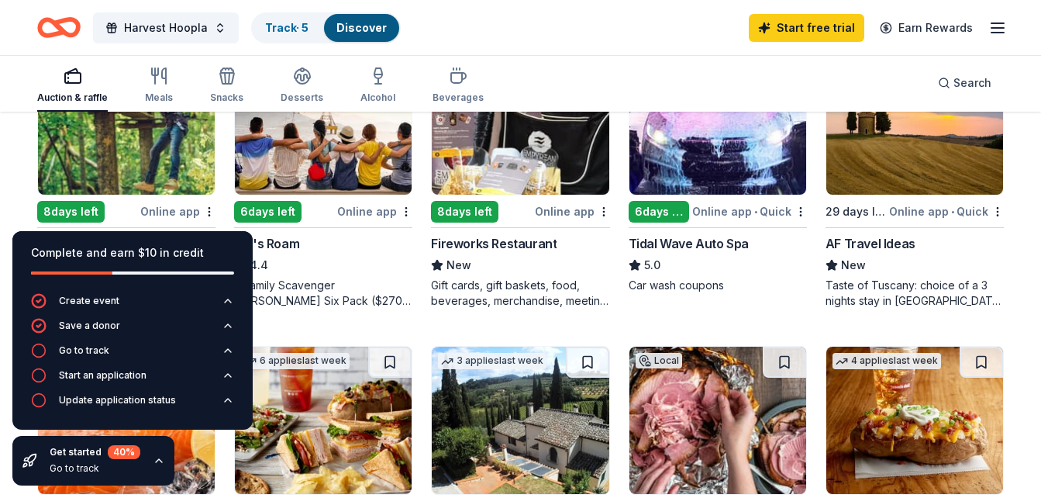
click at [324, 179] on img at bounding box center [323, 120] width 177 height 147
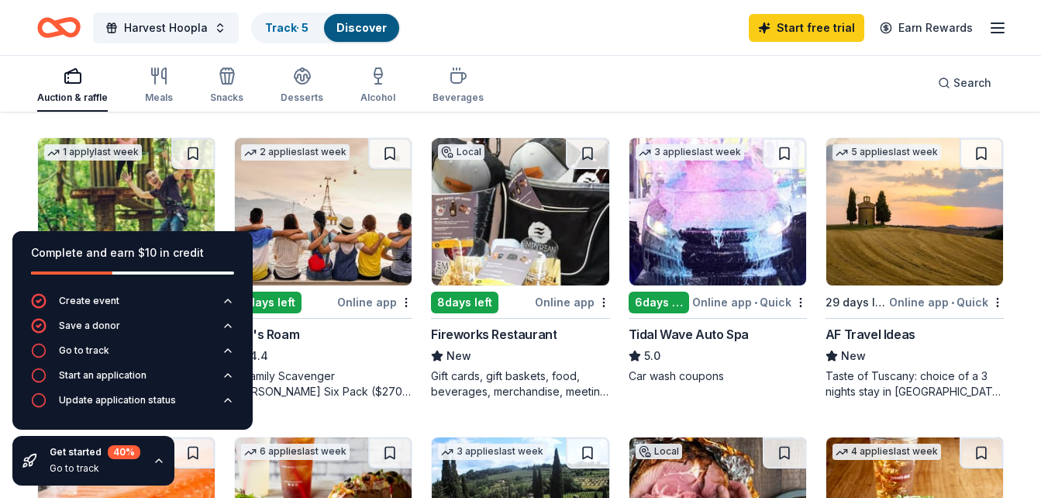
scroll to position [744, 0]
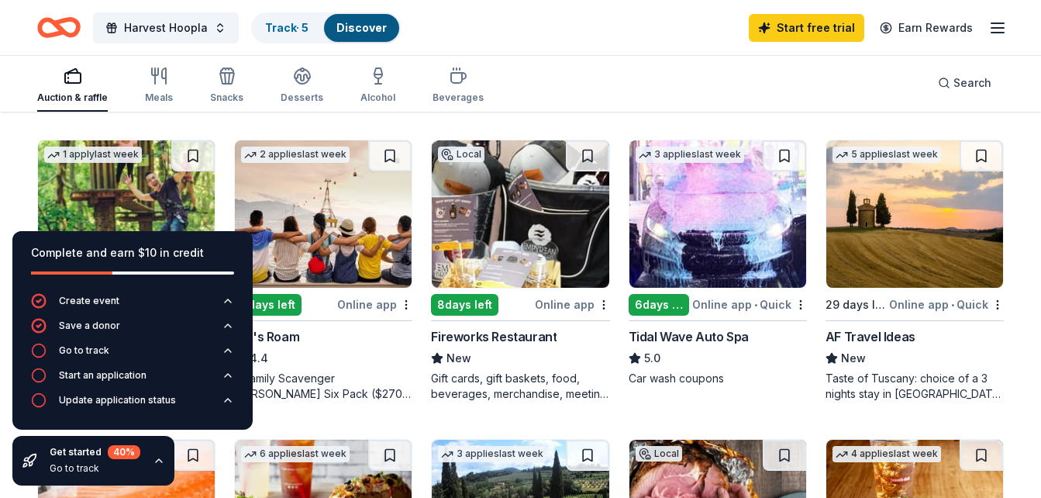
click at [604, 402] on div "Local 6 days left Online app Omaha Symphony New Tickets and promotional items 3…" at bounding box center [520, 121] width 967 height 1160
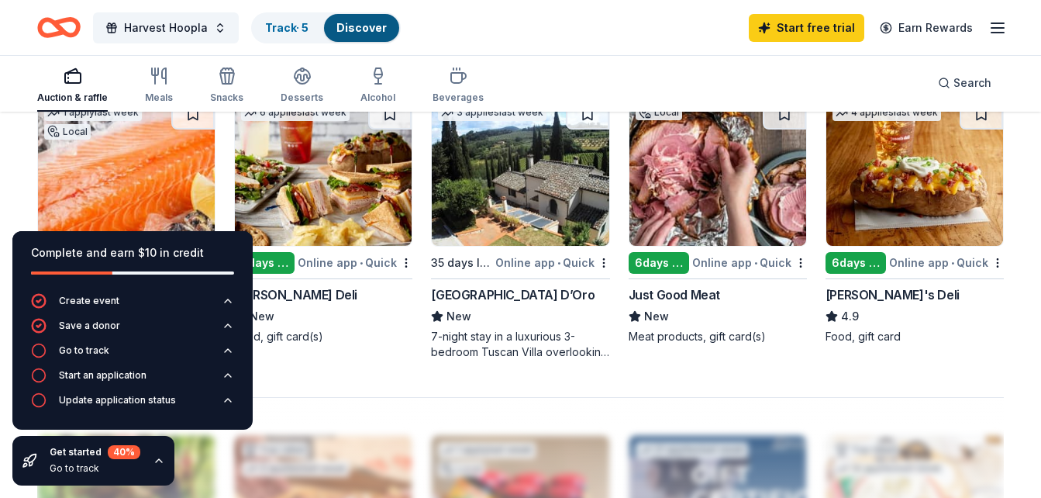
scroll to position [1054, 0]
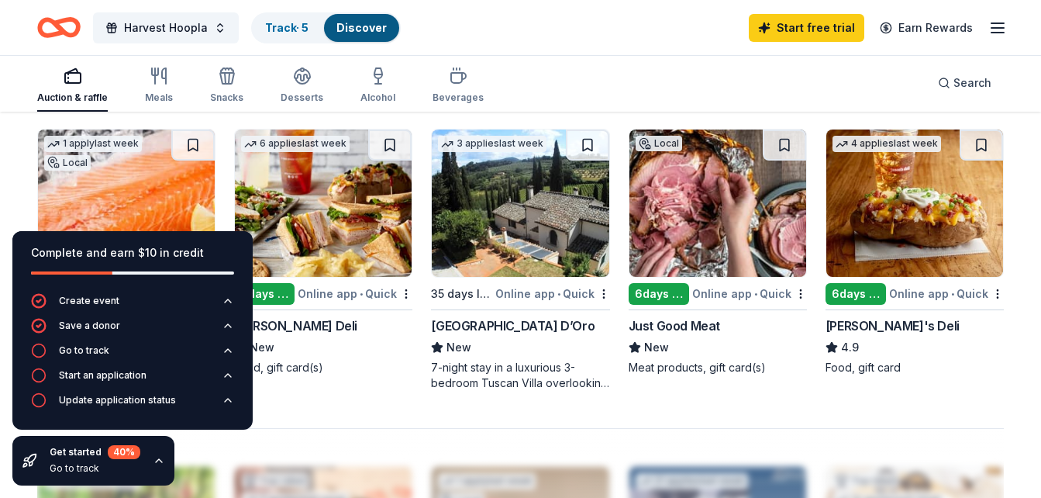
click at [315, 421] on div "154 results in [GEOGRAPHIC_DATA], [GEOGRAPHIC_DATA] Application deadlines 1 thi…" at bounding box center [520, 27] width 967 height 1783
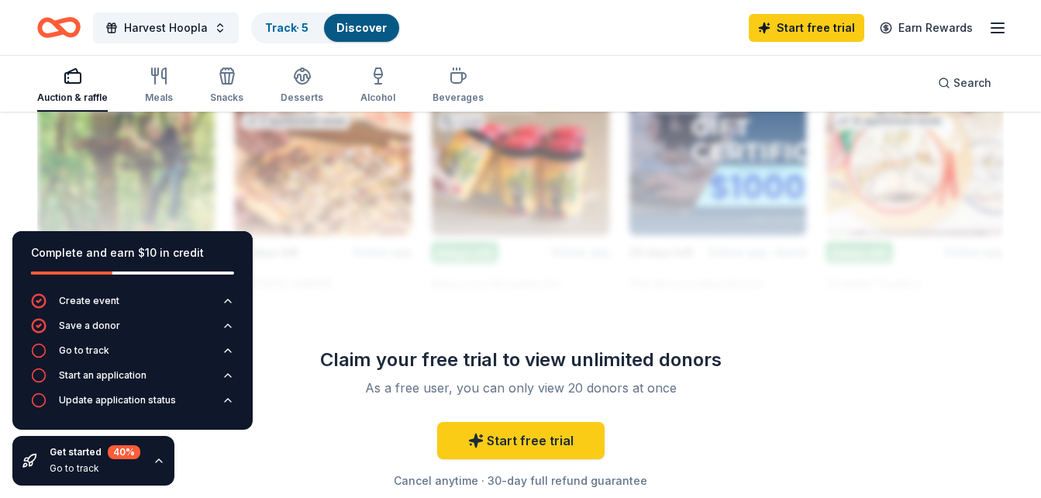
scroll to position [1457, 0]
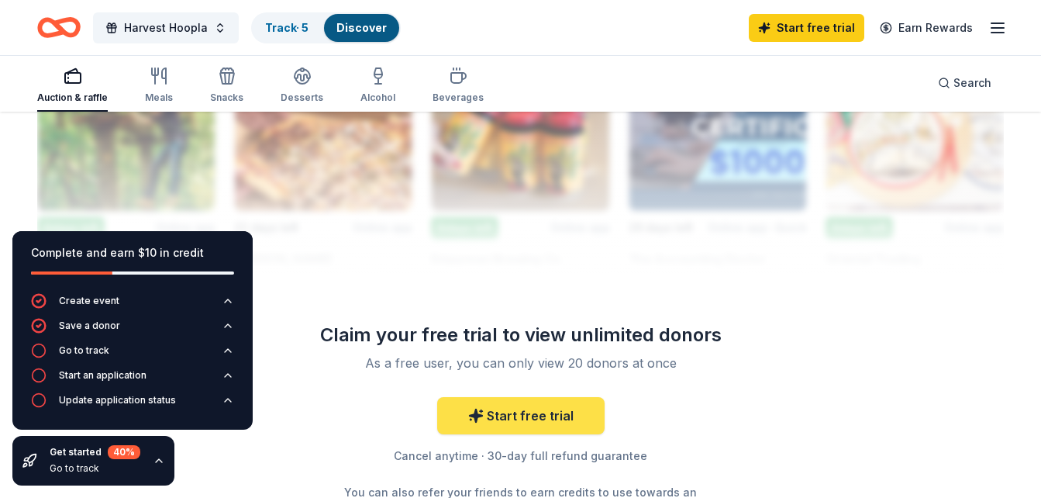
click at [541, 418] on link "Start free trial" at bounding box center [520, 415] width 167 height 37
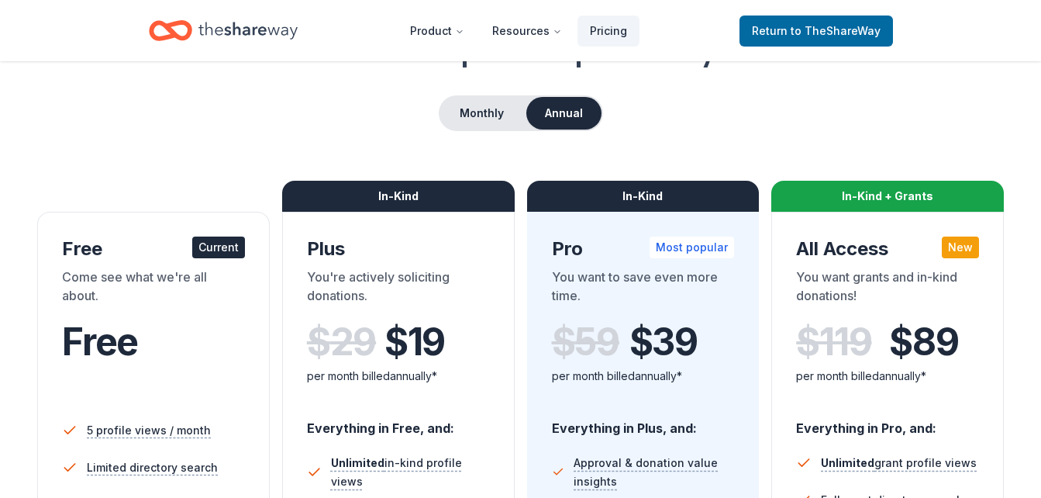
scroll to position [124, 0]
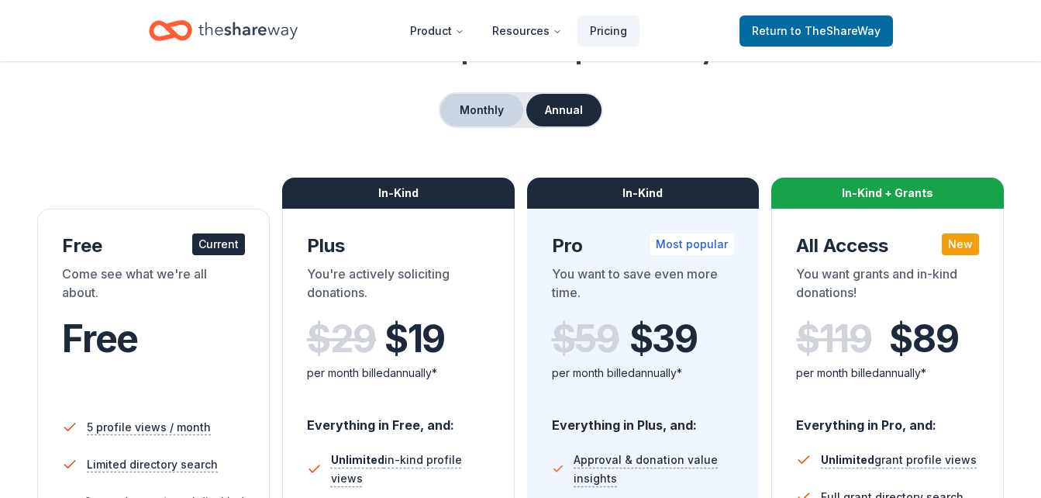
click at [485, 121] on button "Monthly" at bounding box center [481, 110] width 83 height 33
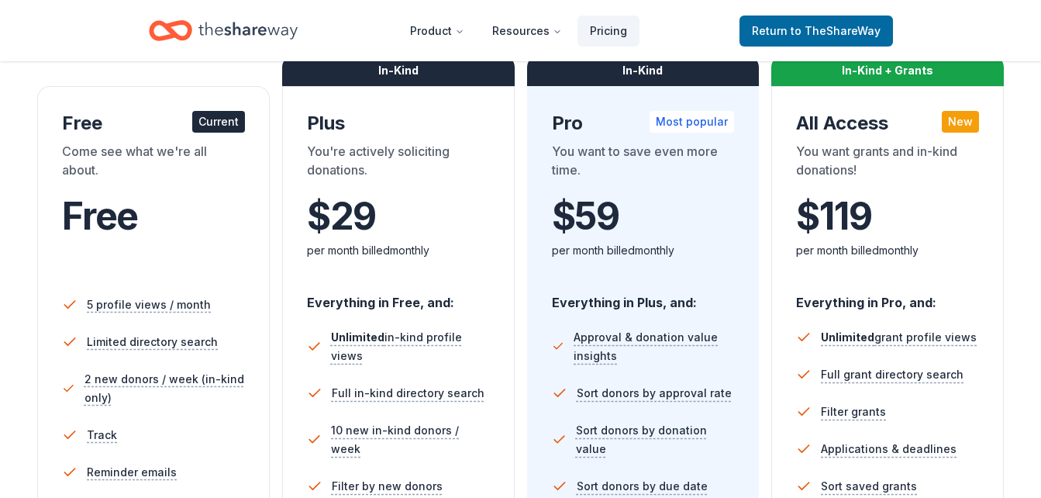
scroll to position [248, 0]
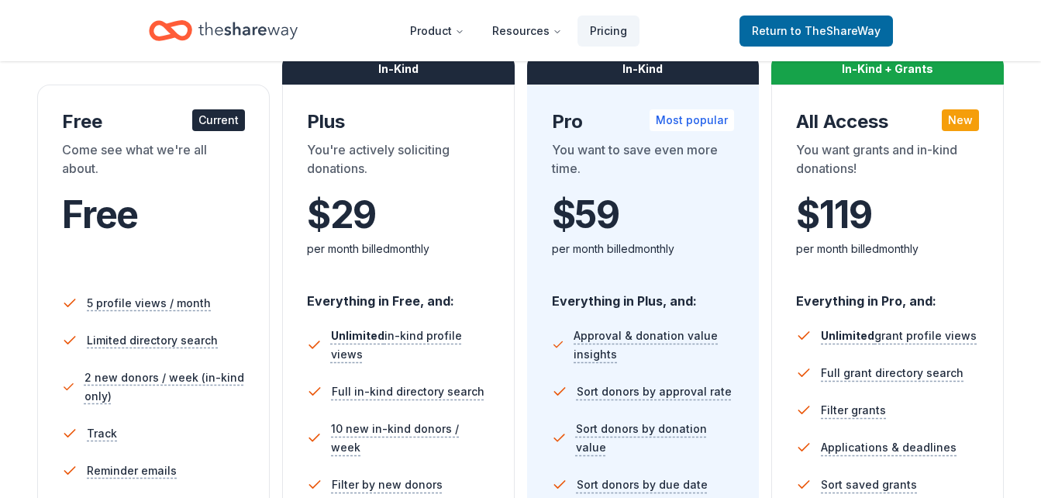
click at [443, 236] on div "per month billed monthly" at bounding box center [398, 247] width 183 height 22
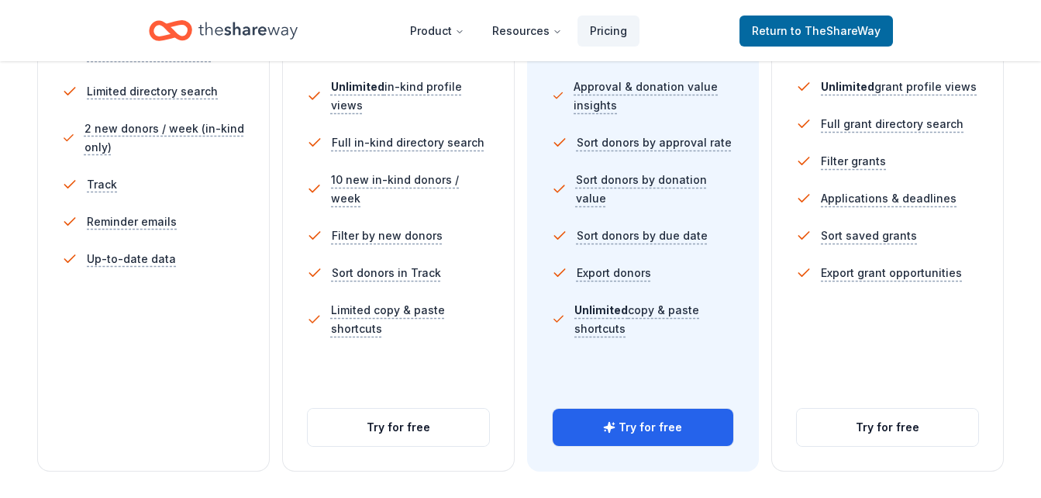
scroll to position [620, 0]
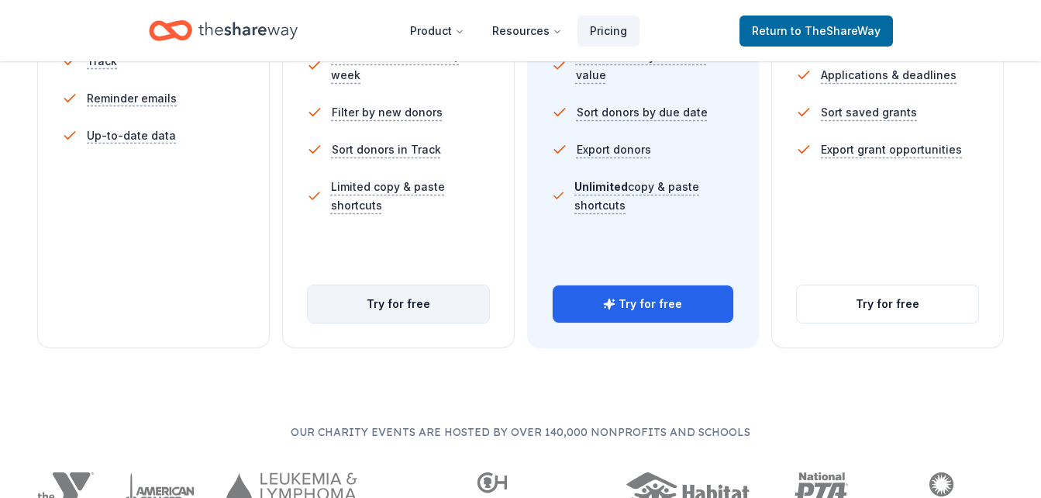
click at [402, 301] on button "Try for free" at bounding box center [398, 303] width 181 height 37
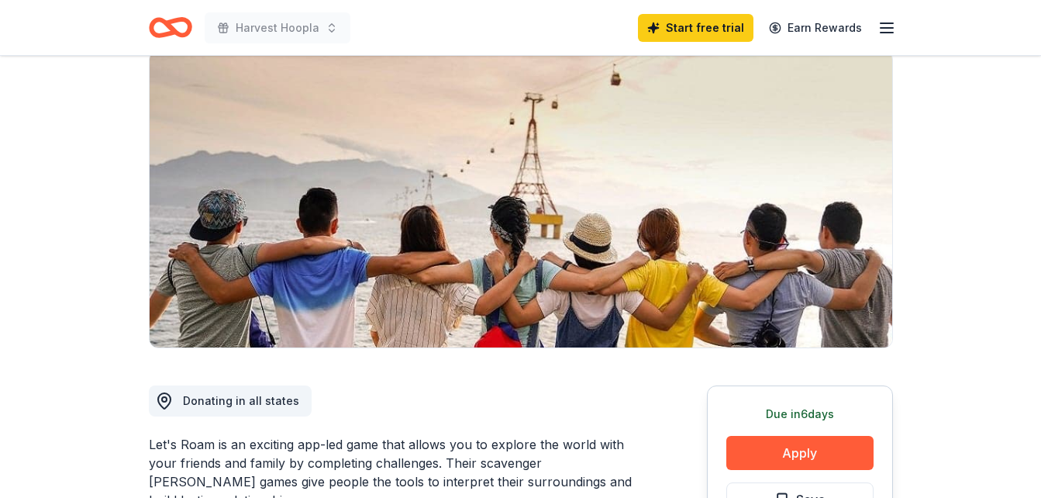
scroll to position [124, 0]
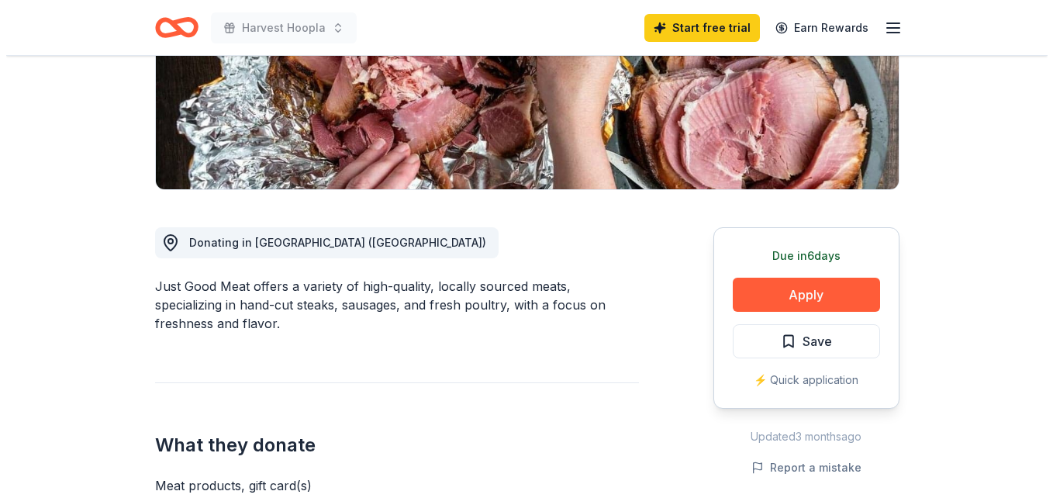
scroll to position [279, 0]
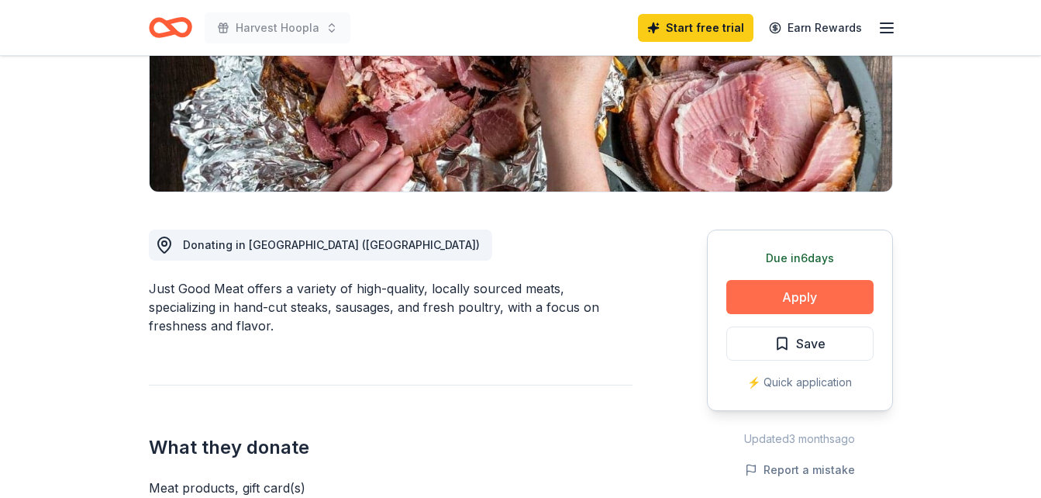
click at [818, 293] on button "Apply" at bounding box center [799, 297] width 147 height 34
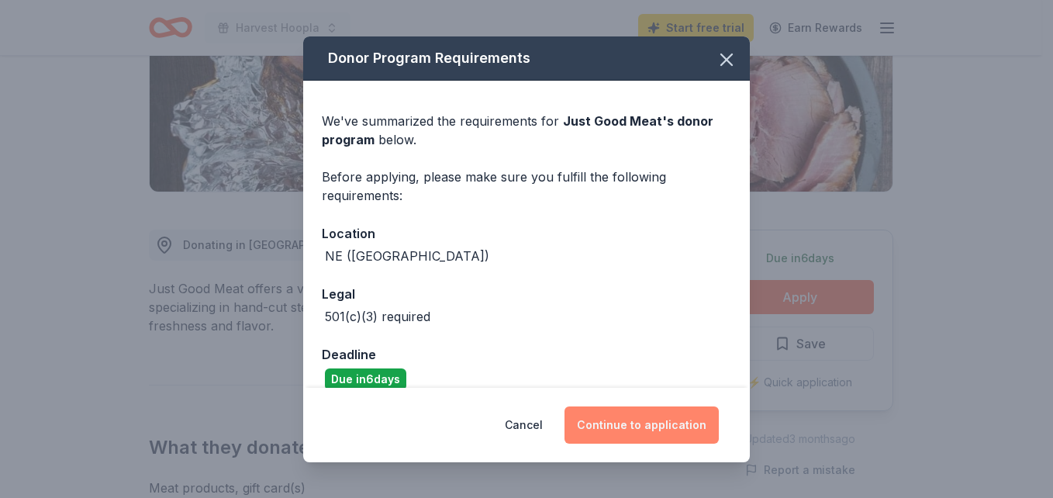
click at [649, 421] on button "Continue to application" at bounding box center [641, 424] width 154 height 37
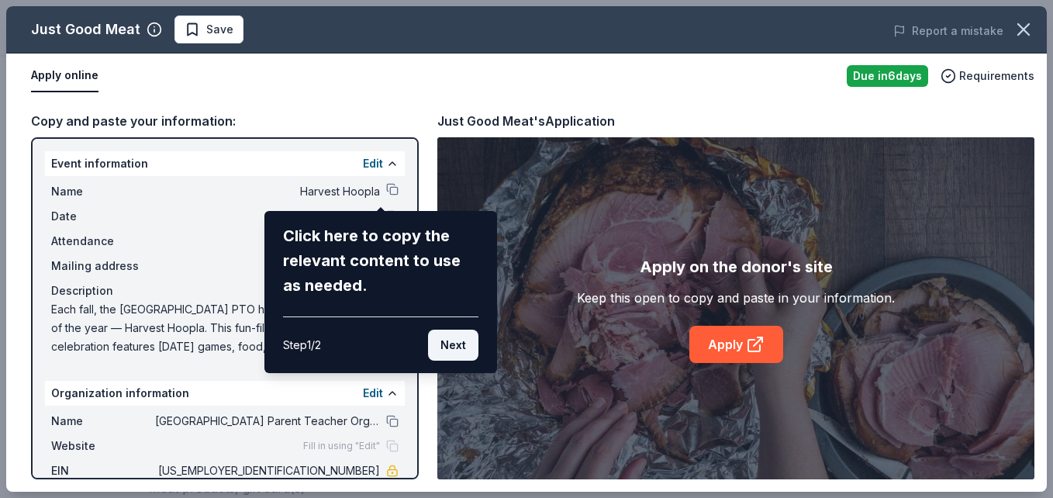
click at [447, 344] on button "Next" at bounding box center [453, 344] width 50 height 31
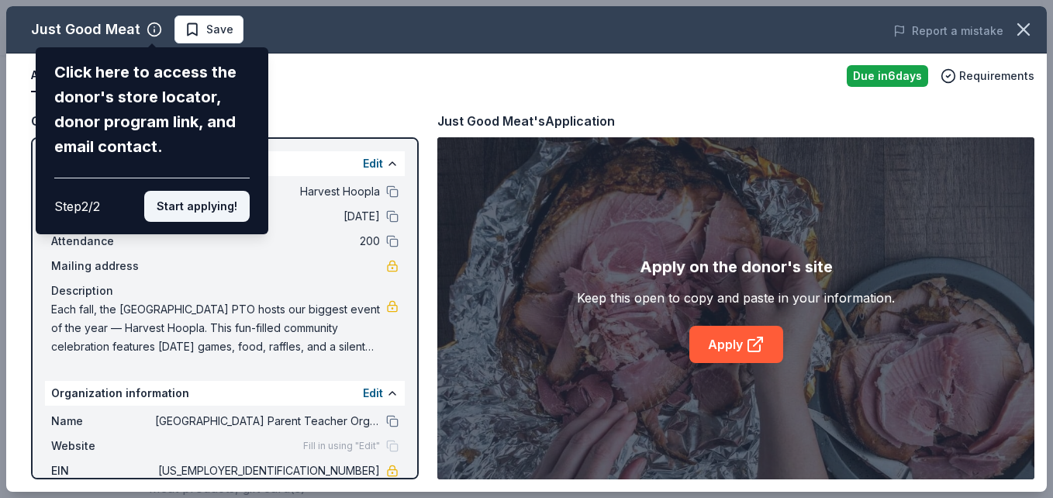
click at [224, 199] on button "Start applying!" at bounding box center [196, 206] width 105 height 31
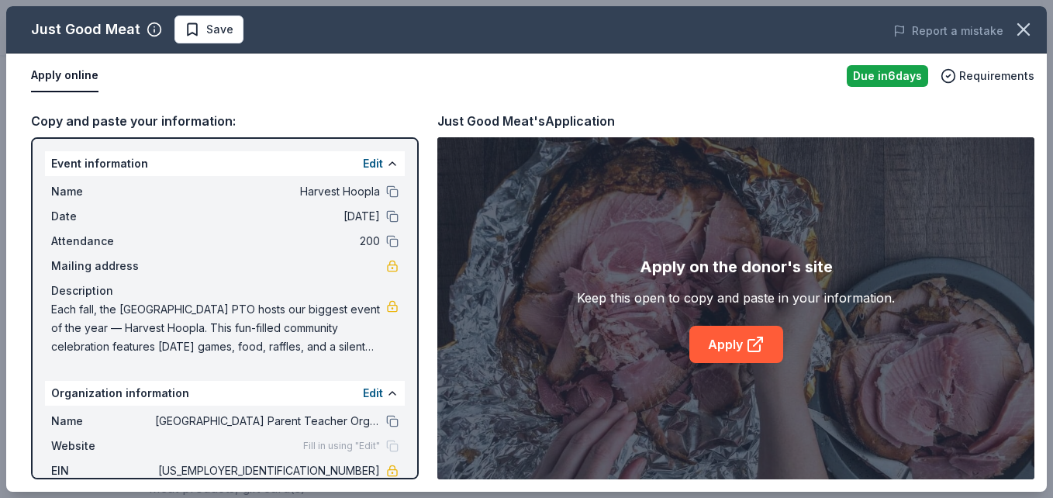
click at [522, 88] on div "Apply online" at bounding box center [432, 76] width 803 height 33
click at [729, 340] on link "Apply" at bounding box center [736, 344] width 94 height 37
